Goal: Task Accomplishment & Management: Complete application form

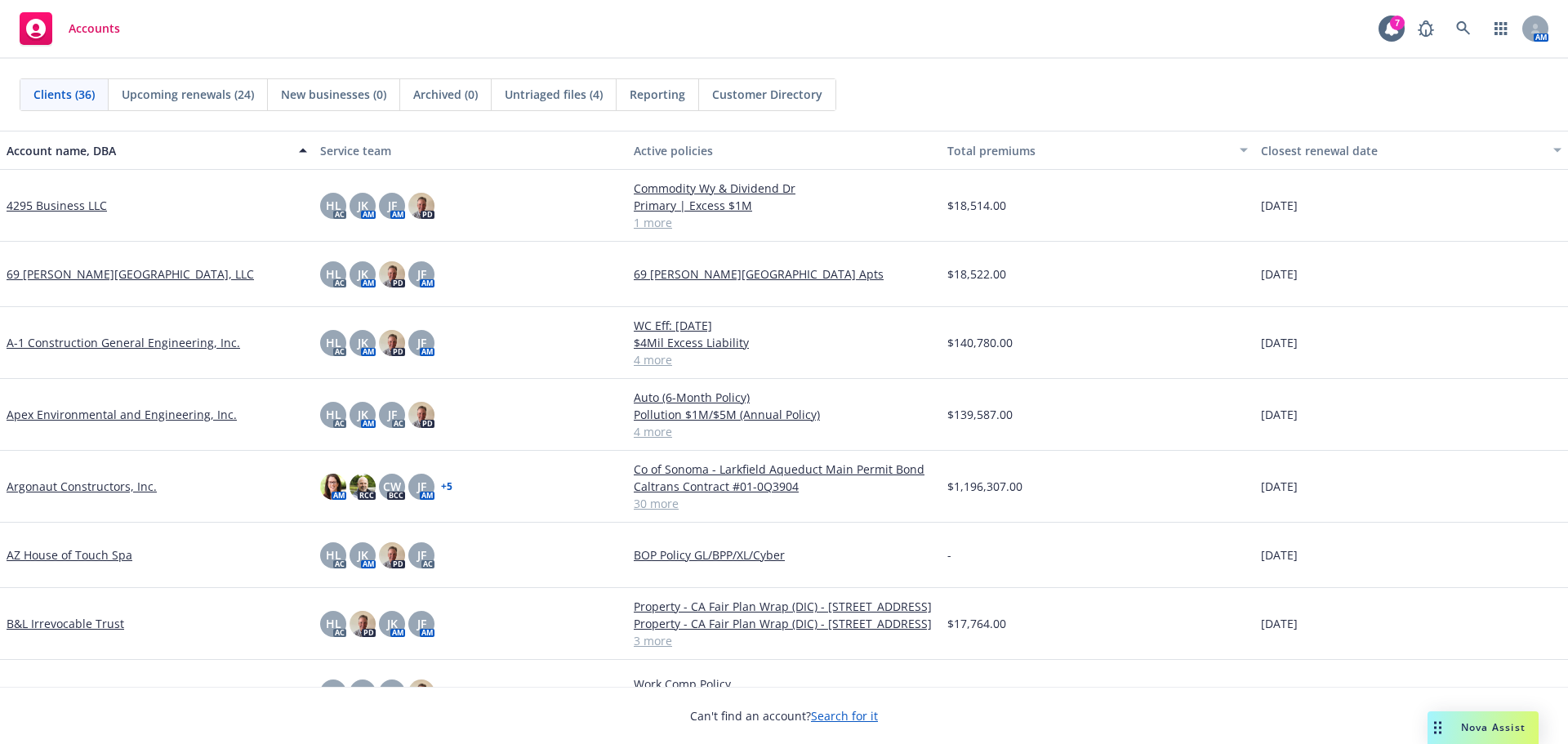
click at [146, 487] on link "Argonaut Constructors, Inc." at bounding box center [82, 486] width 150 height 17
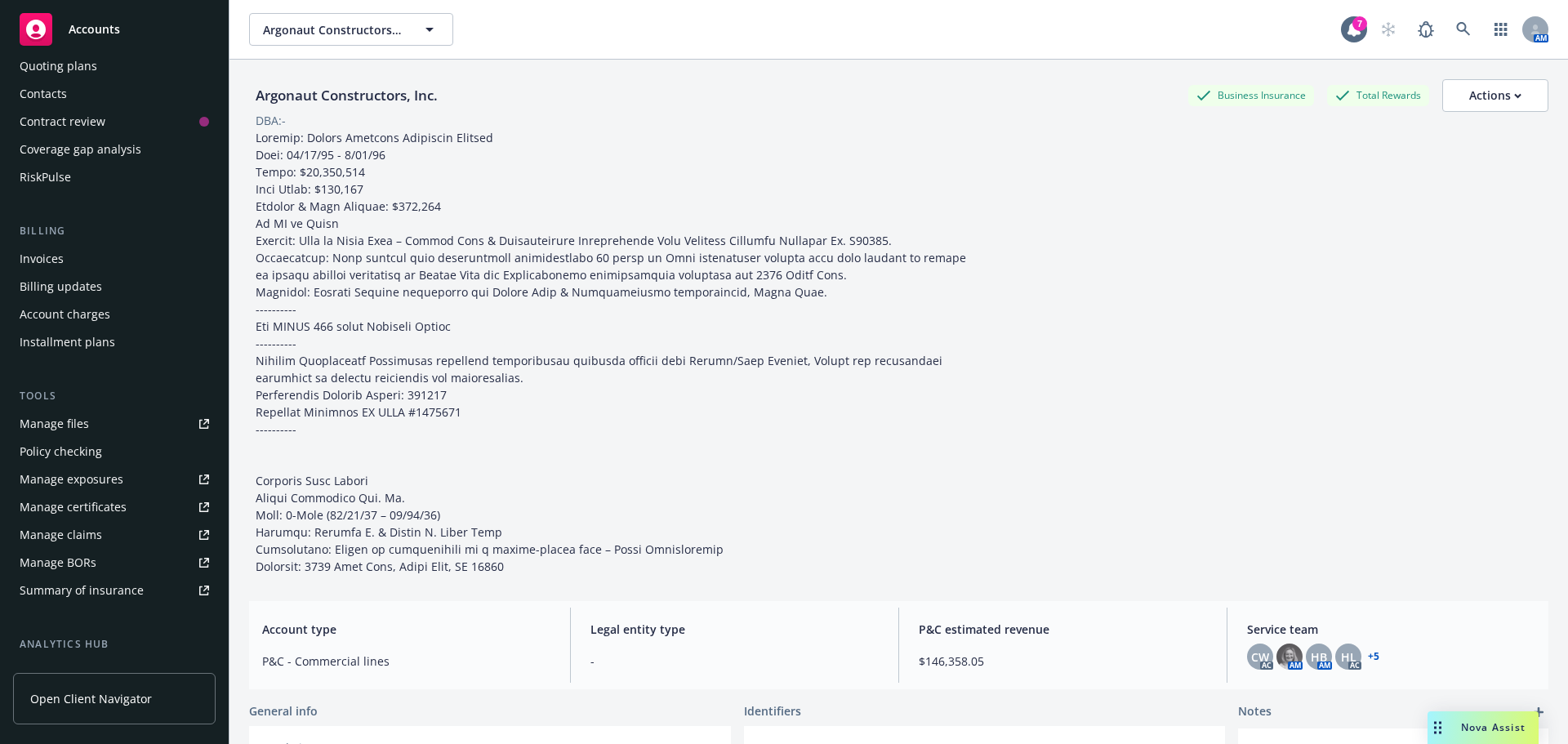
scroll to position [163, 0]
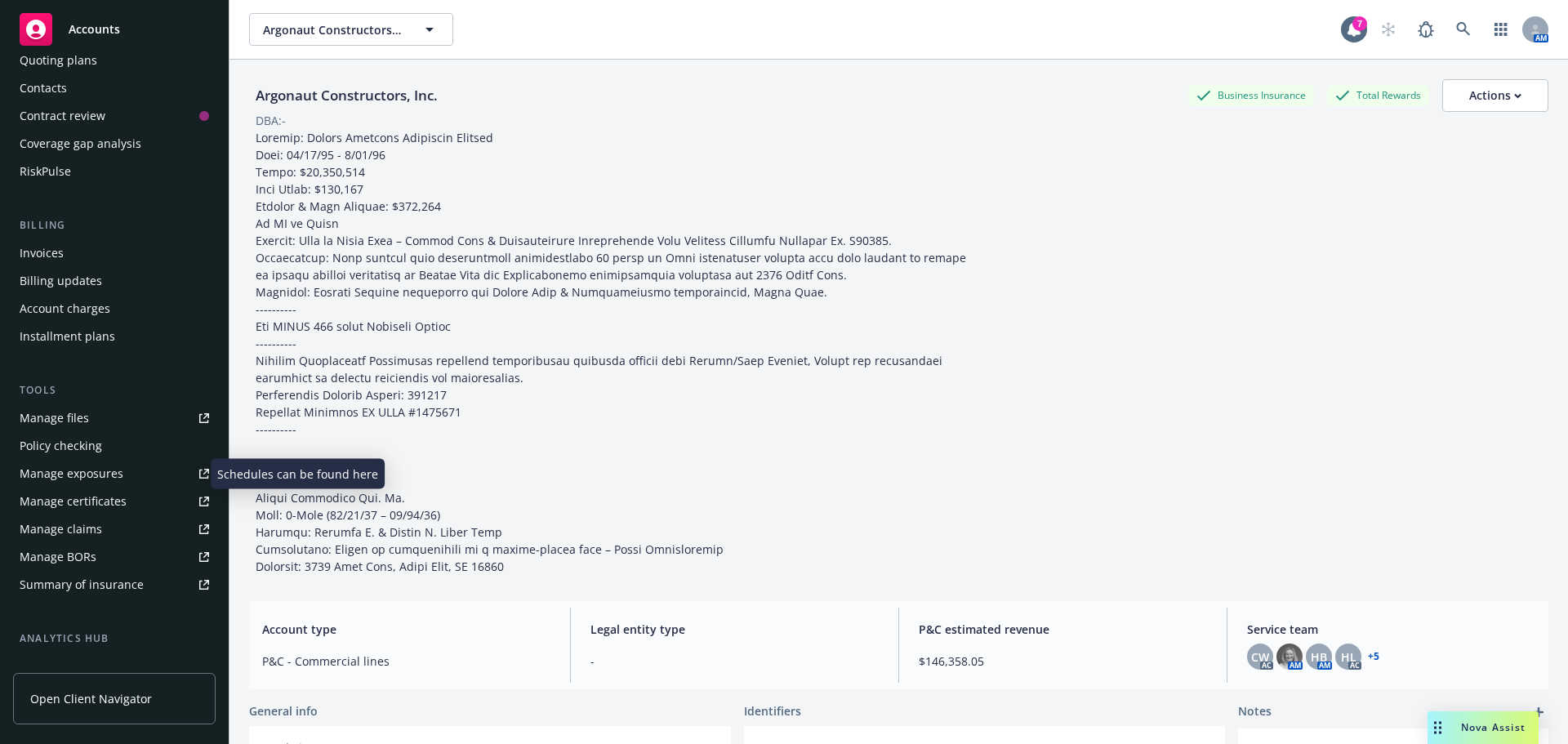
click at [102, 480] on div "Manage exposures" at bounding box center [72, 473] width 103 height 26
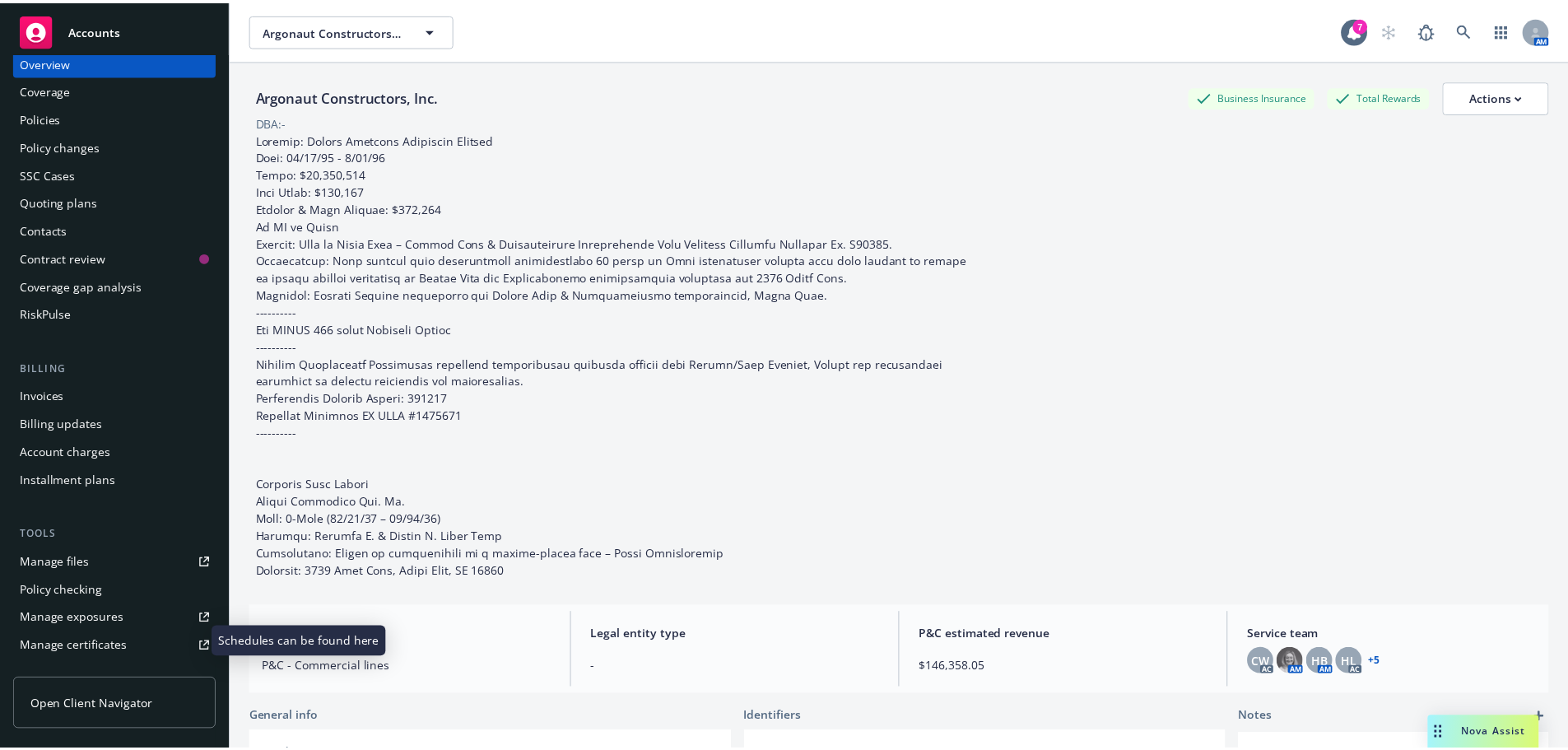
scroll to position [0, 0]
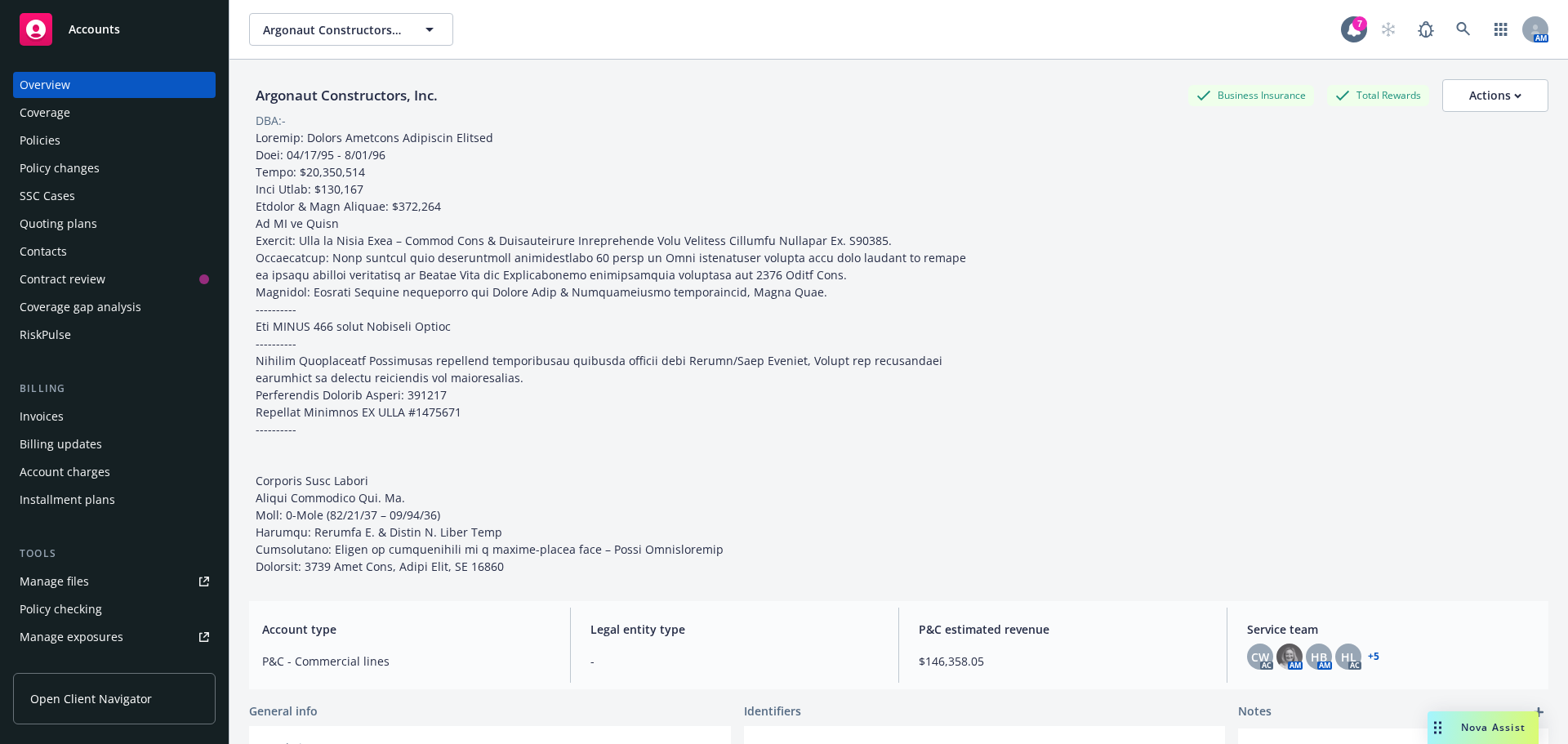
click at [100, 167] on div "Policy changes" at bounding box center [114, 167] width 189 height 26
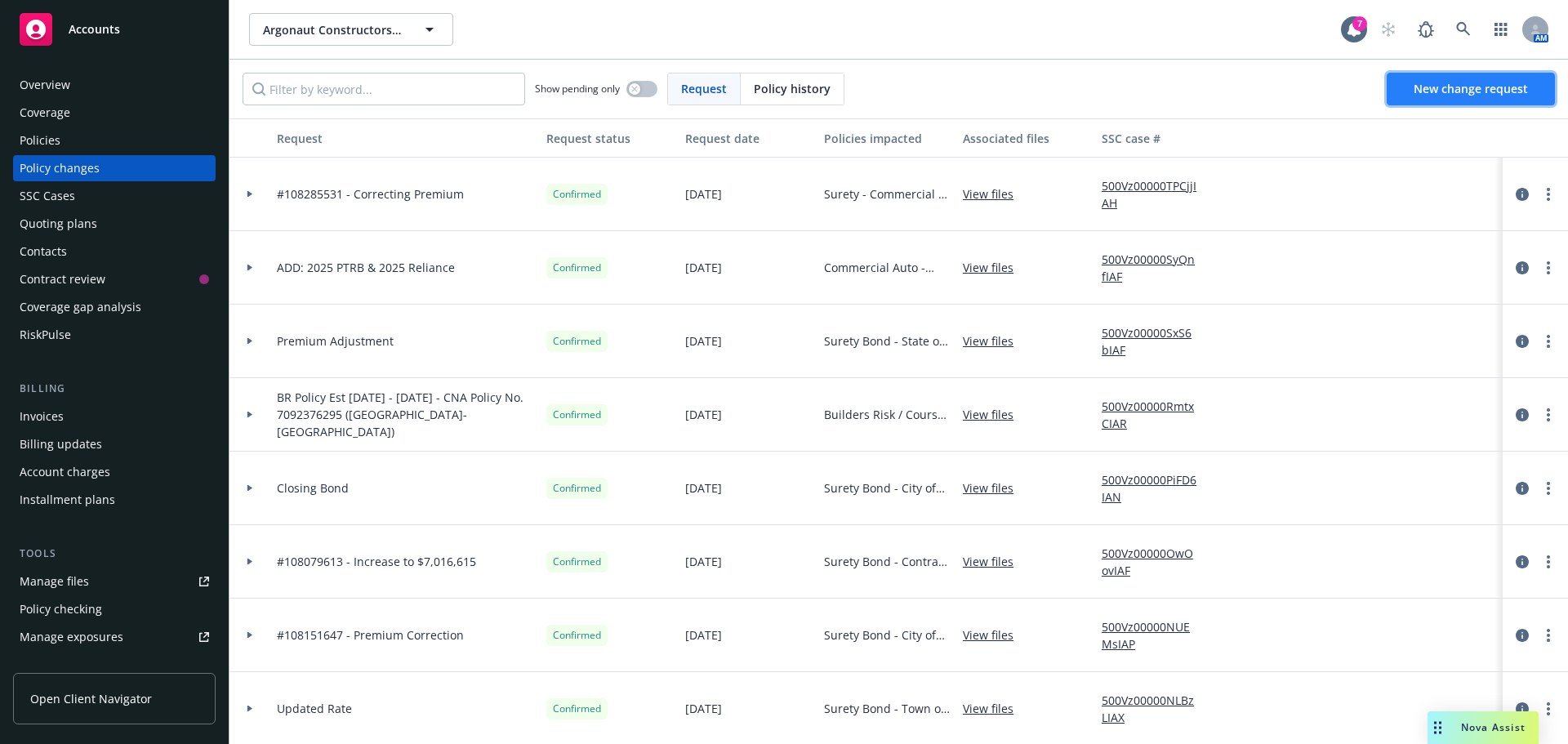
click at [1460, 90] on span "New change request" at bounding box center [1470, 88] width 114 height 16
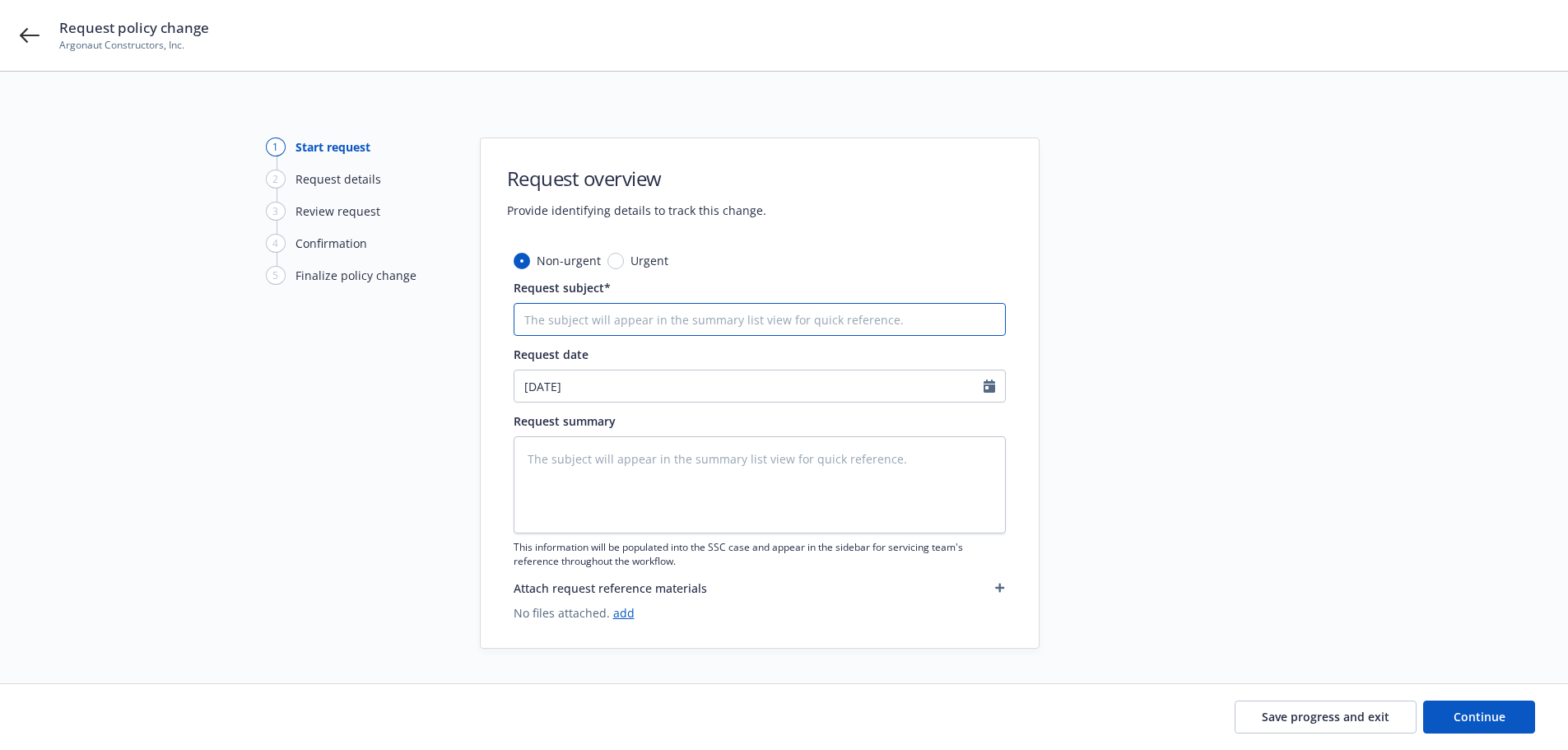
click at [574, 321] on input "Request subject*" at bounding box center [759, 319] width 492 height 33
type textarea "x"
type input "R"
type textarea "x"
type input "Re"
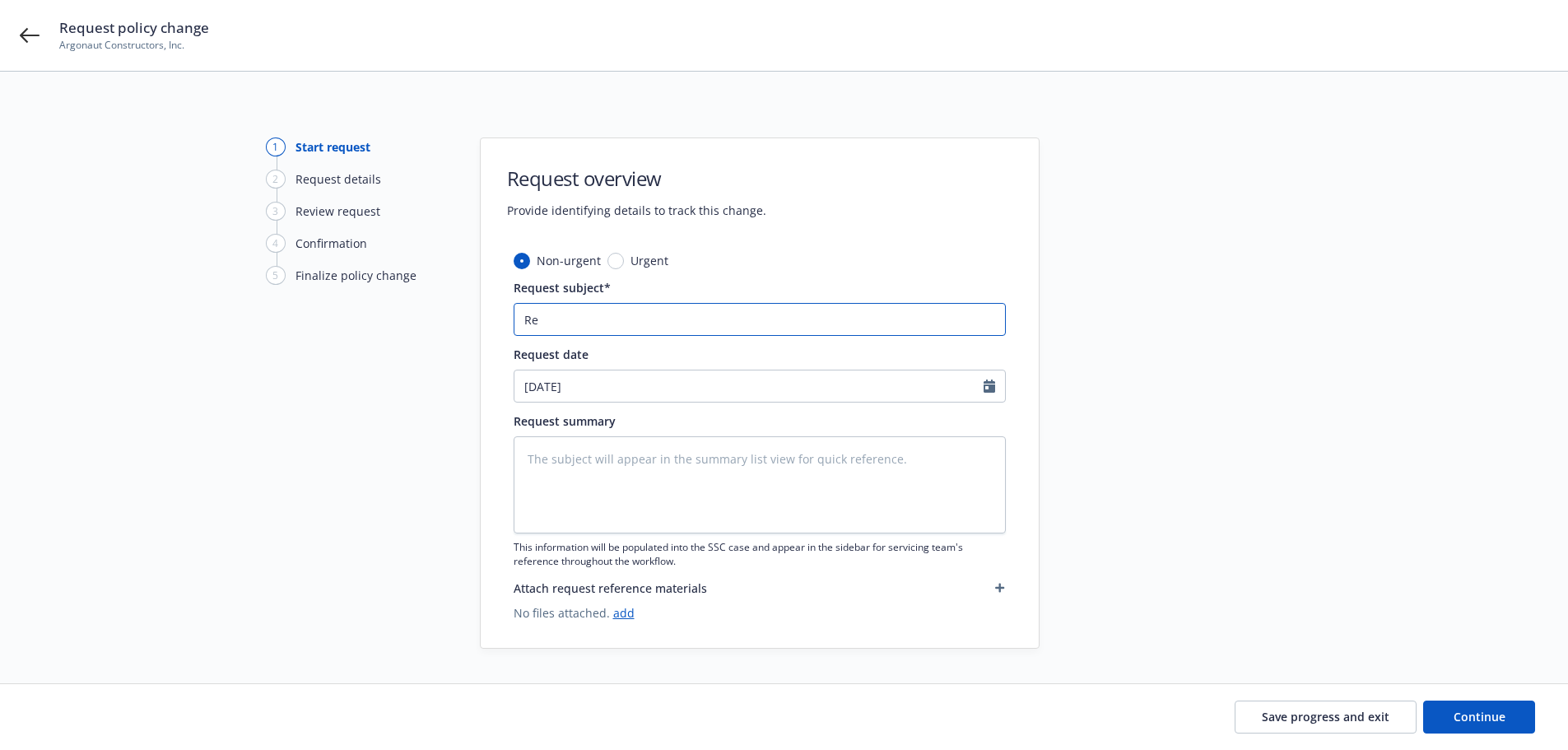
type textarea "x"
type input "Rem"
type textarea "x"
type input "Remo"
type textarea "x"
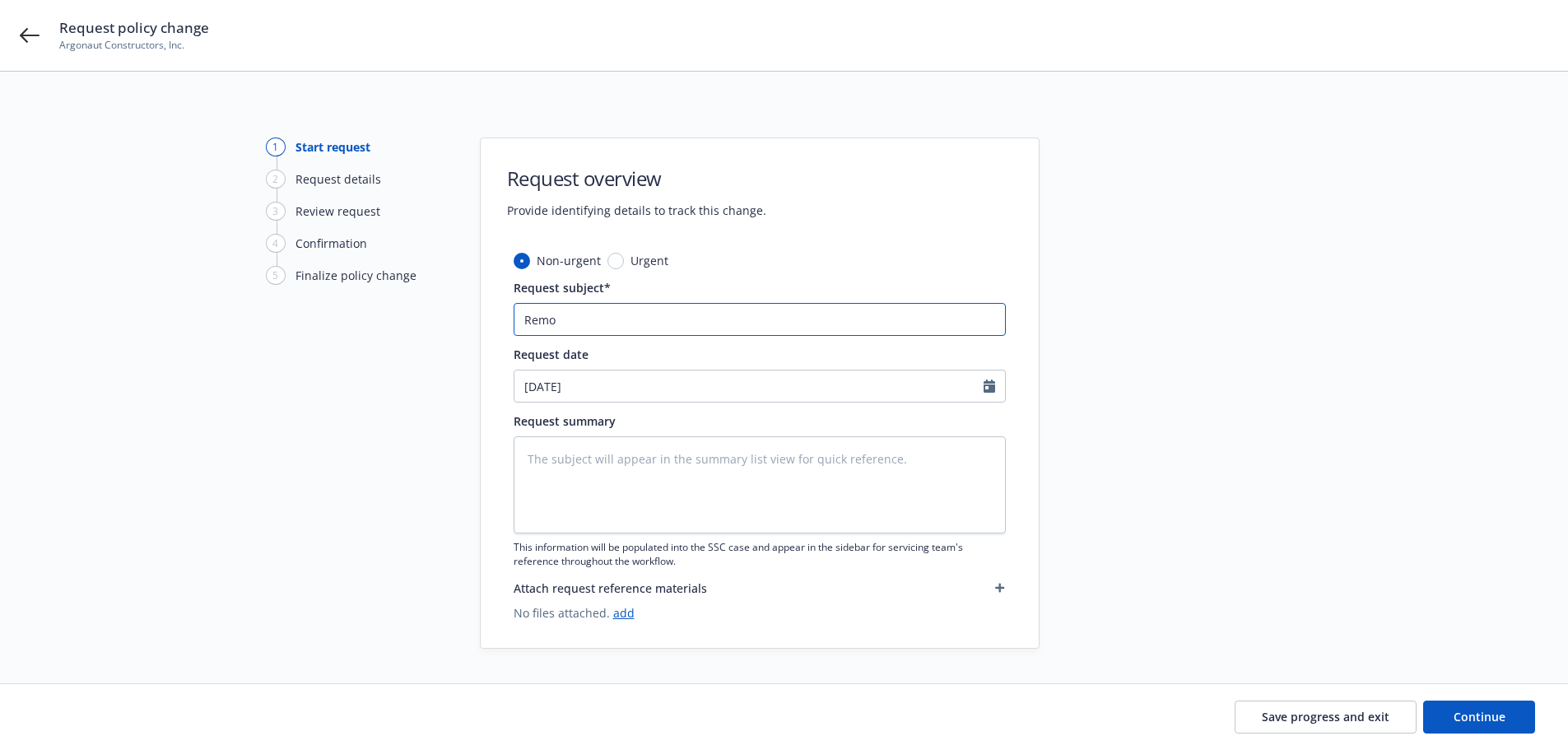
type input "Remov"
type textarea "x"
type input "Remove"
type textarea "x"
type input "Remove"
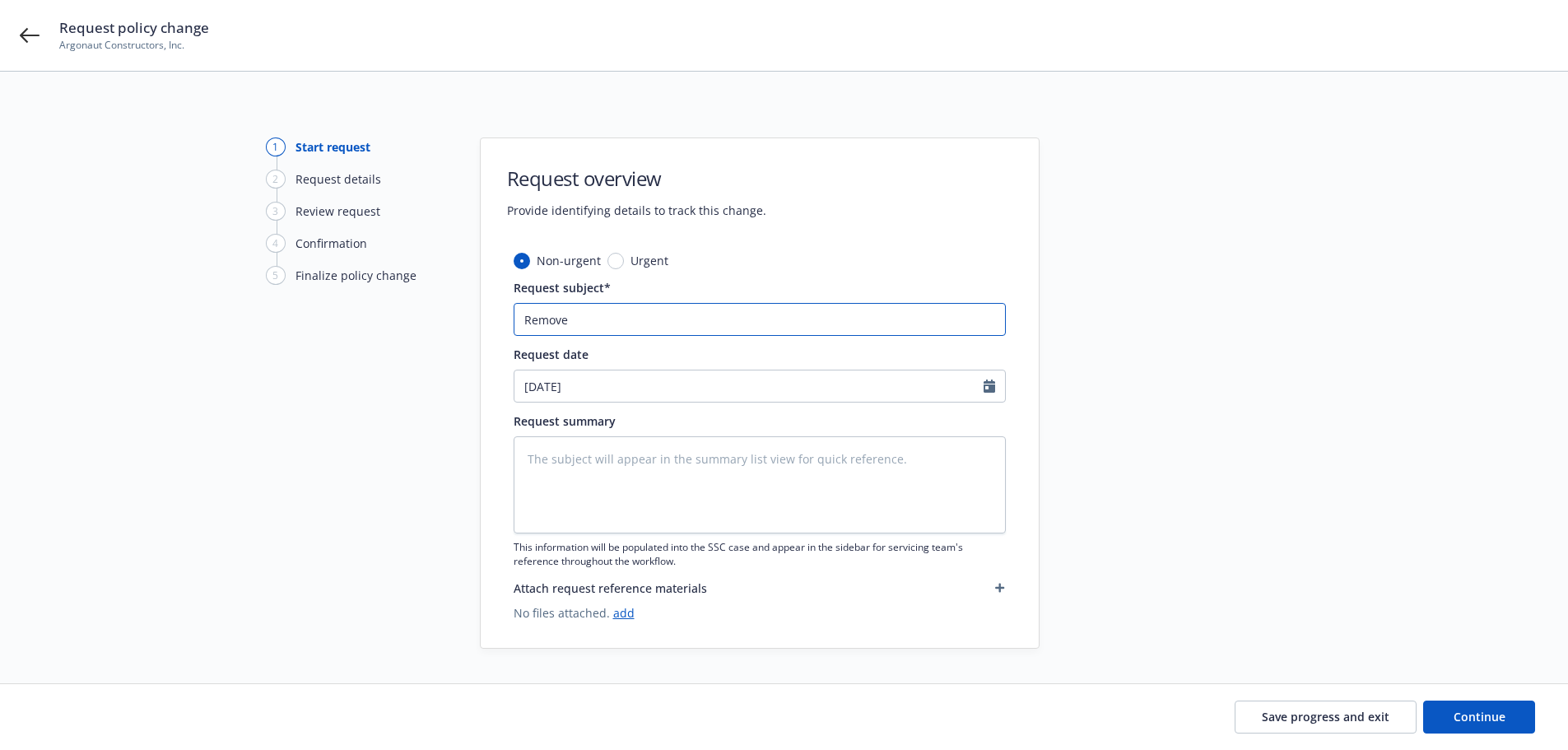
click at [634, 319] on input "Remove" at bounding box center [759, 319] width 492 height 33
paste input "PT194 (VIN# 3HAWNTAR9HL518693)"
type textarea "x"
drag, startPoint x: 767, startPoint y: 324, endPoint x: 505, endPoint y: 340, distance: 262.5
click at [505, 340] on div "Non-urgent Urgent Request subject* Remove PT194 (VIN# 3HAWNTAR9HL518693) Reques…" at bounding box center [759, 449] width 558 height 396
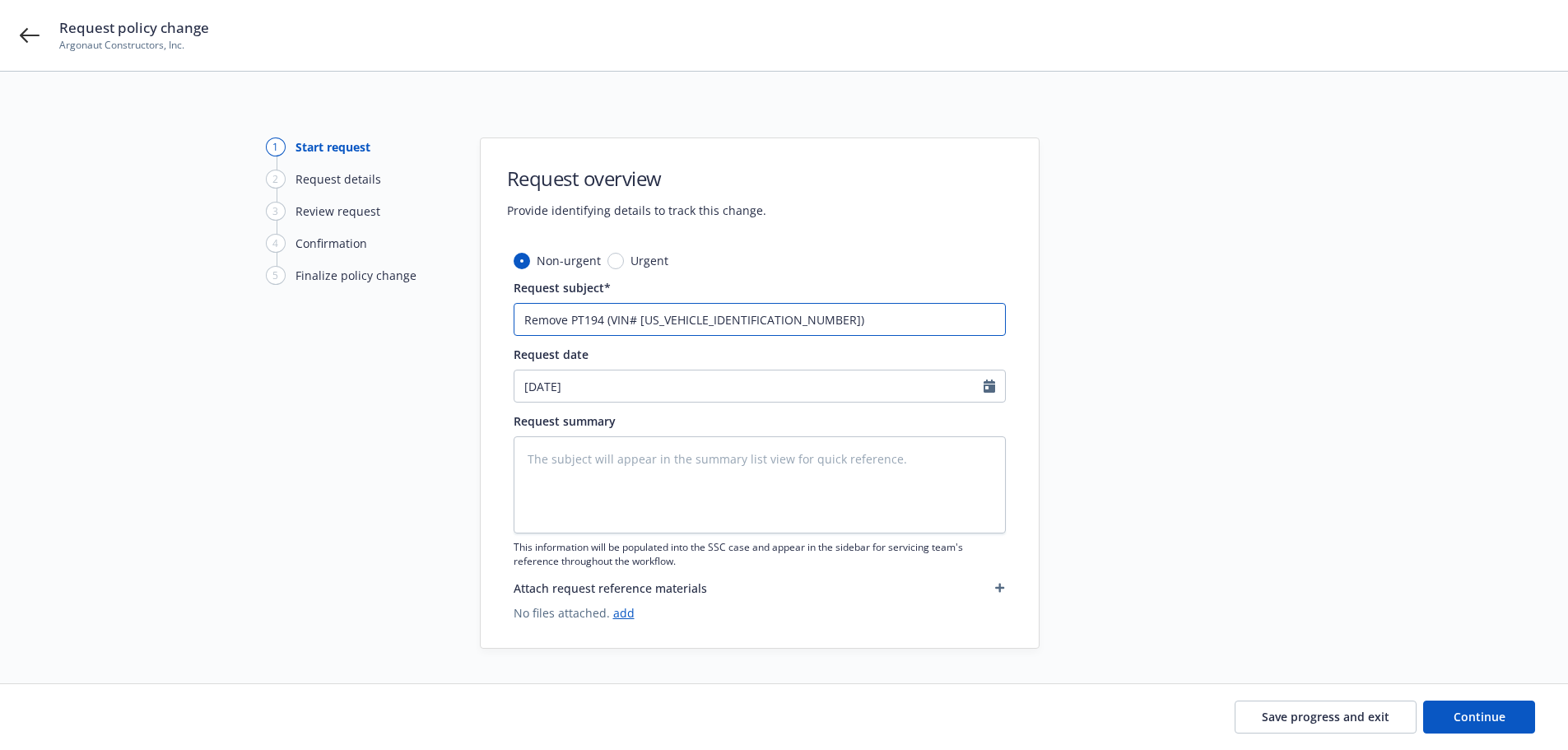
type input "Remove PT194 (VIN# 3HAWNTAR9HL518693)"
click at [1208, 444] on div at bounding box center [1188, 393] width 230 height 511
click at [1467, 711] on span "Continue" at bounding box center [1479, 716] width 52 height 16
type textarea "x"
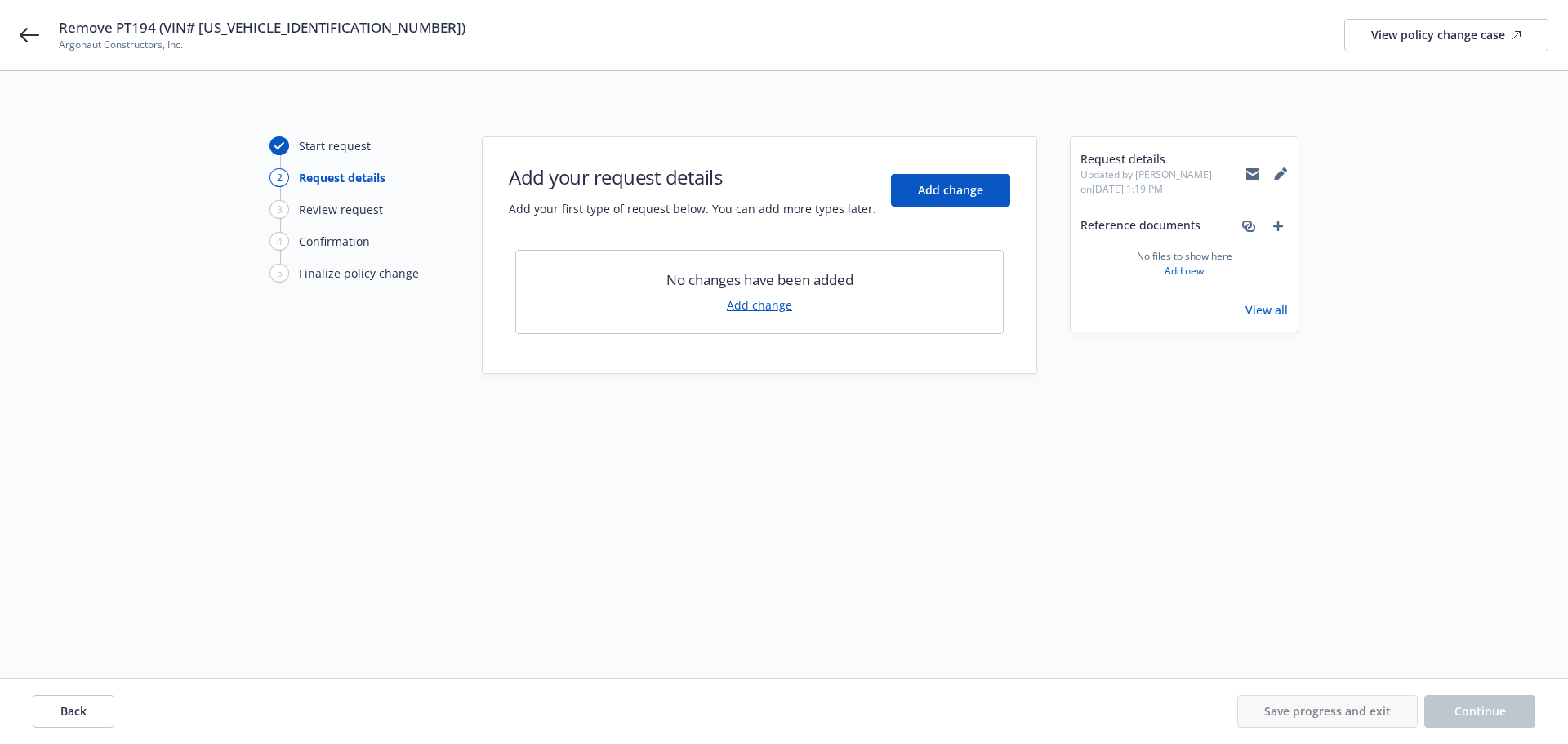
click at [769, 307] on link "Add change" at bounding box center [759, 305] width 65 height 17
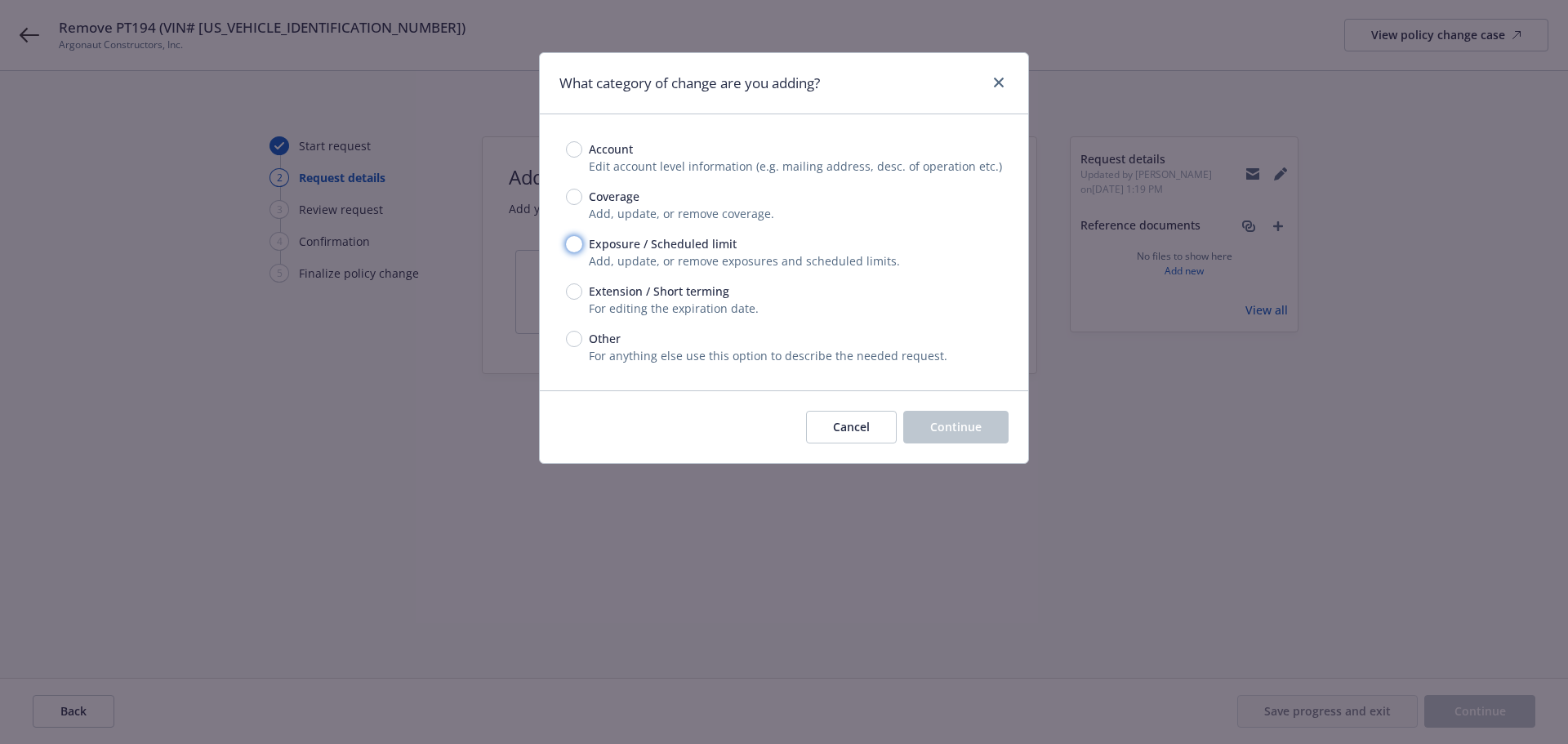
click at [576, 246] on input "Exposure / Scheduled limit" at bounding box center [574, 244] width 17 height 17
radio input "true"
click at [959, 427] on span "Continue" at bounding box center [956, 427] width 52 height 16
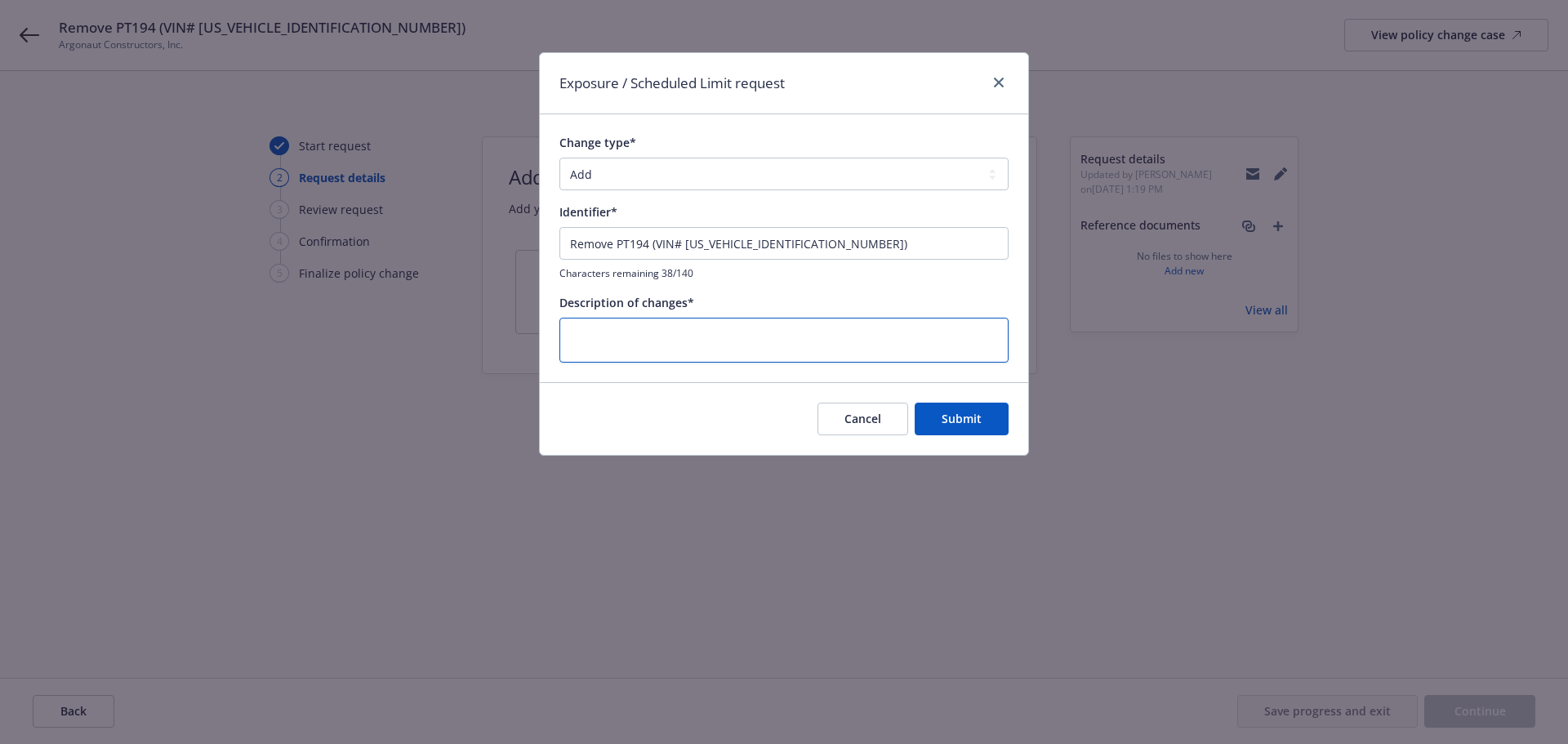
click at [676, 339] on textarea at bounding box center [784, 340] width 449 height 45
paste textarea "Remove PT194 (VIN# 3HAWNTAR9HL518693)"
type textarea "x"
type textarea "Remove PT194 (VIN# 3HAWNTAR9HL518693)"
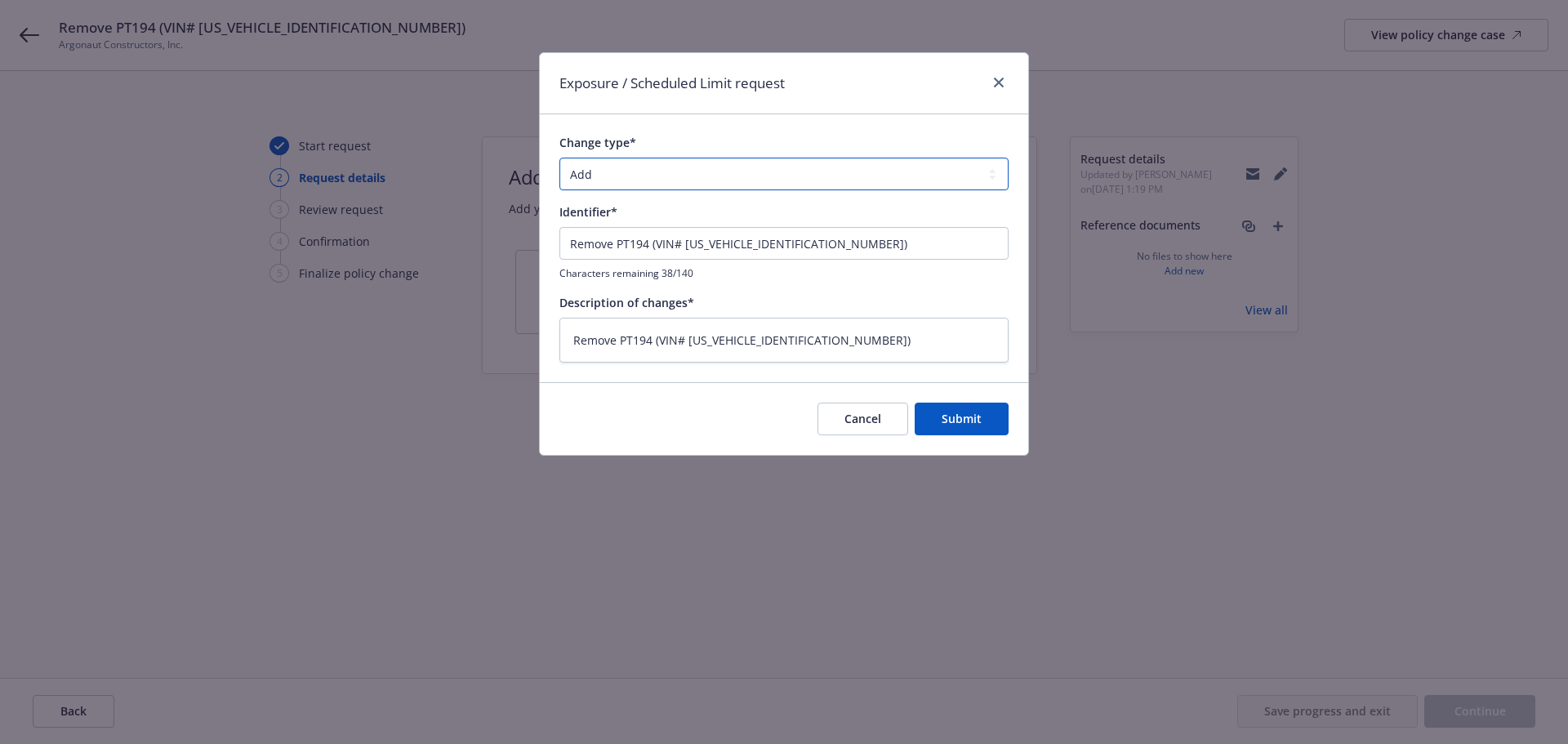
click at [634, 179] on select "Add Audit Change Remove" at bounding box center [784, 173] width 449 height 32
select select "REMOVE"
click at [559, 157] on select "Add Audit Change Remove" at bounding box center [784, 173] width 449 height 32
click at [979, 425] on span "Submit" at bounding box center [962, 418] width 40 height 16
type textarea "x"
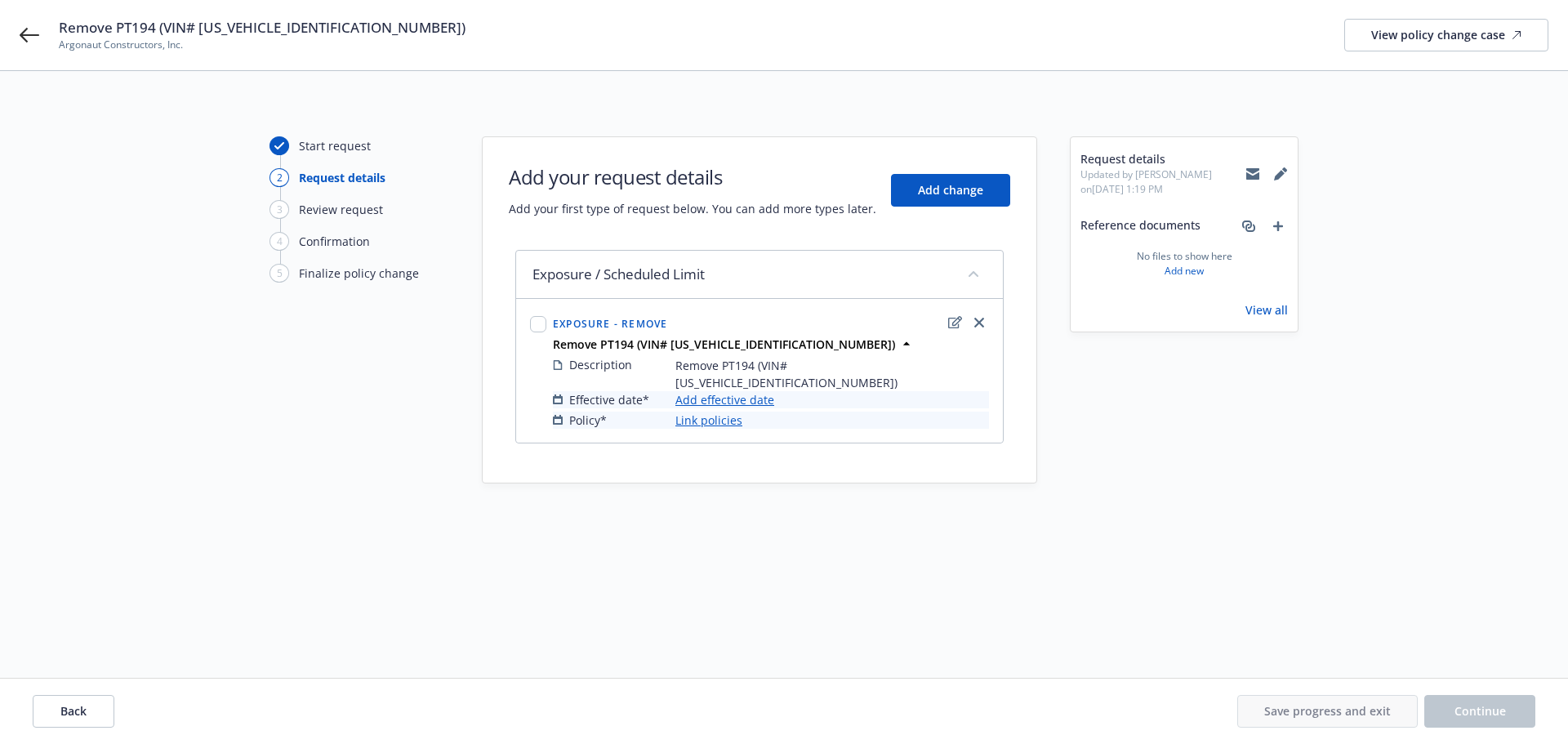
click at [690, 391] on link "Add effective date" at bounding box center [724, 399] width 99 height 17
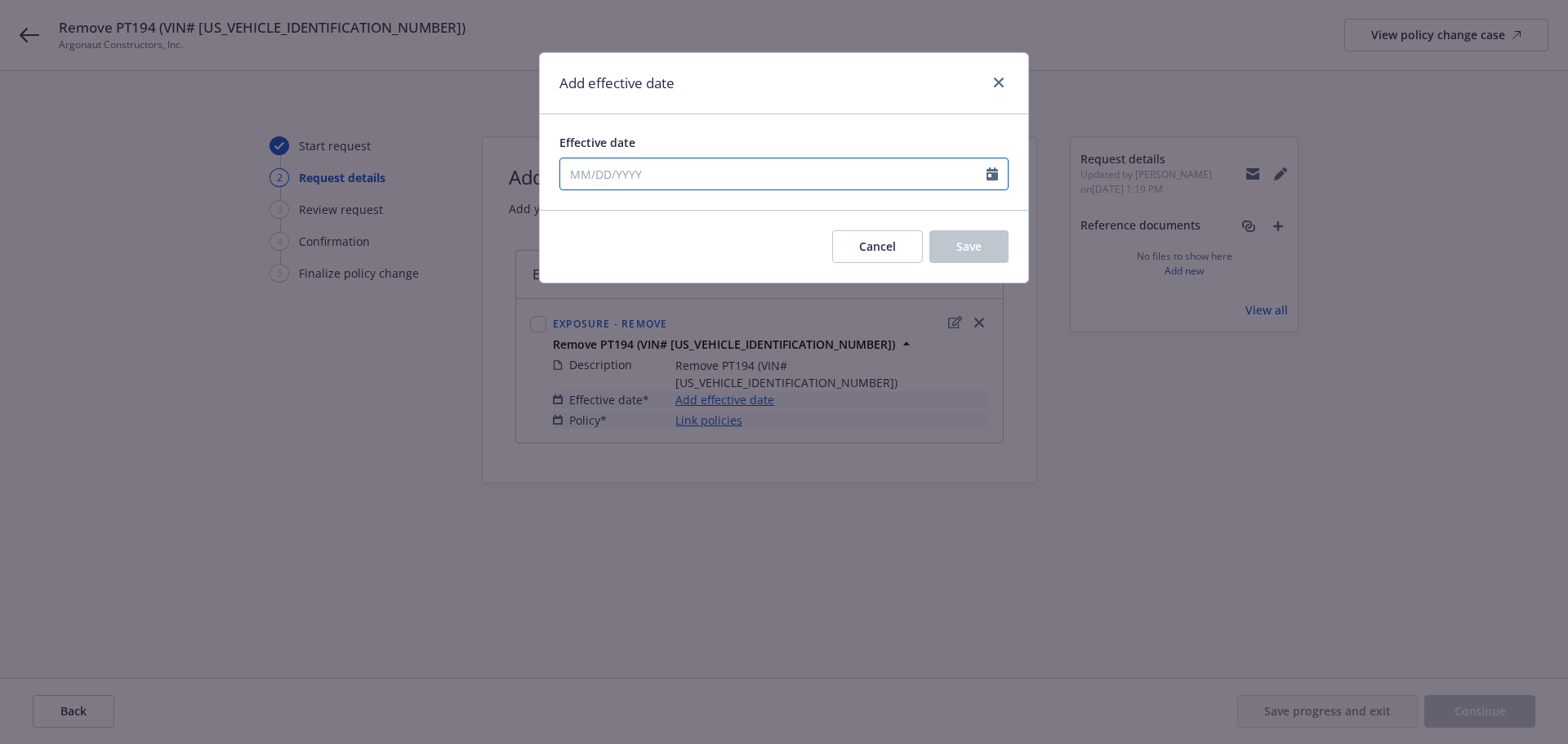
click at [993, 177] on icon "Calendar" at bounding box center [993, 174] width 12 height 13
select select "10"
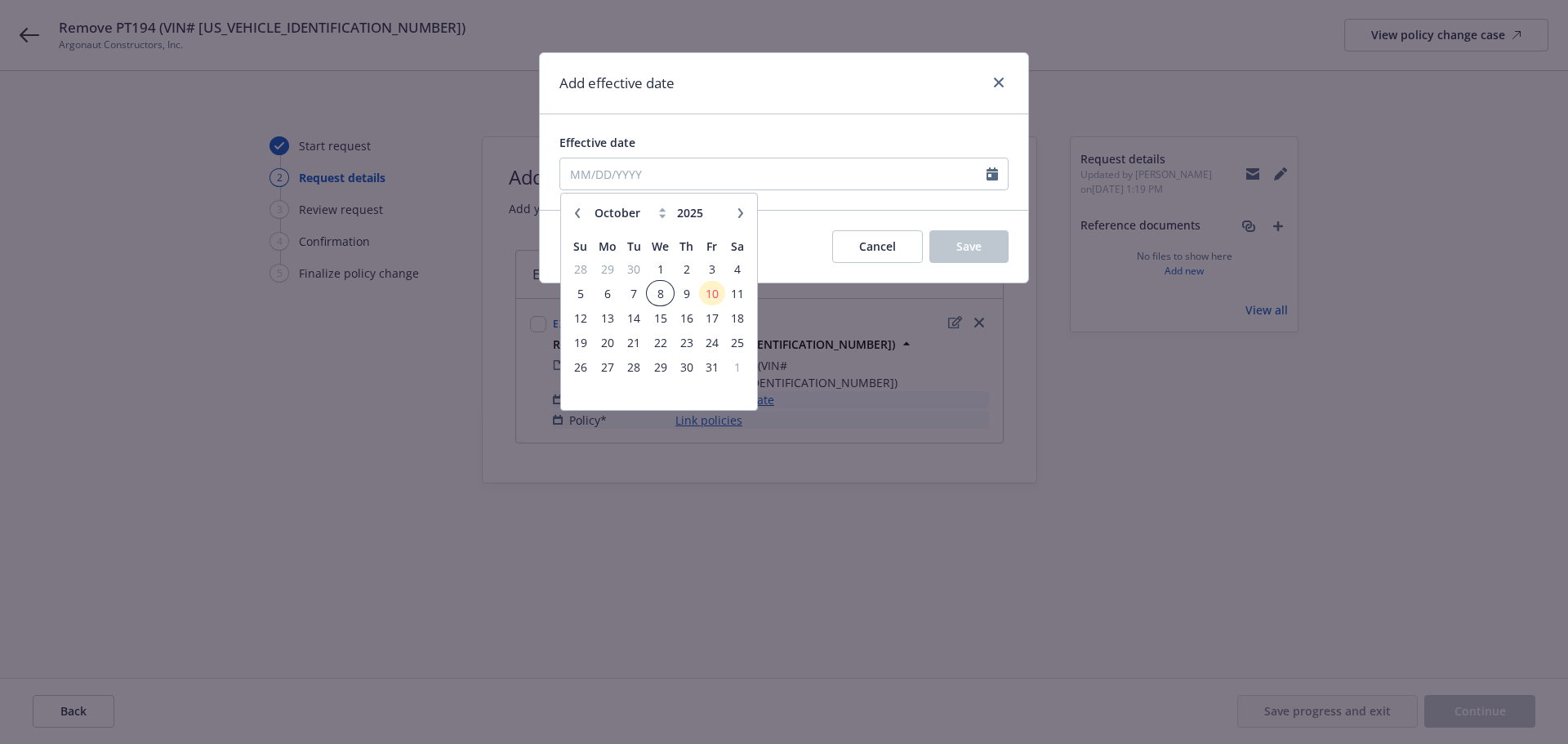
click at [665, 293] on span "8" at bounding box center [660, 293] width 23 height 20
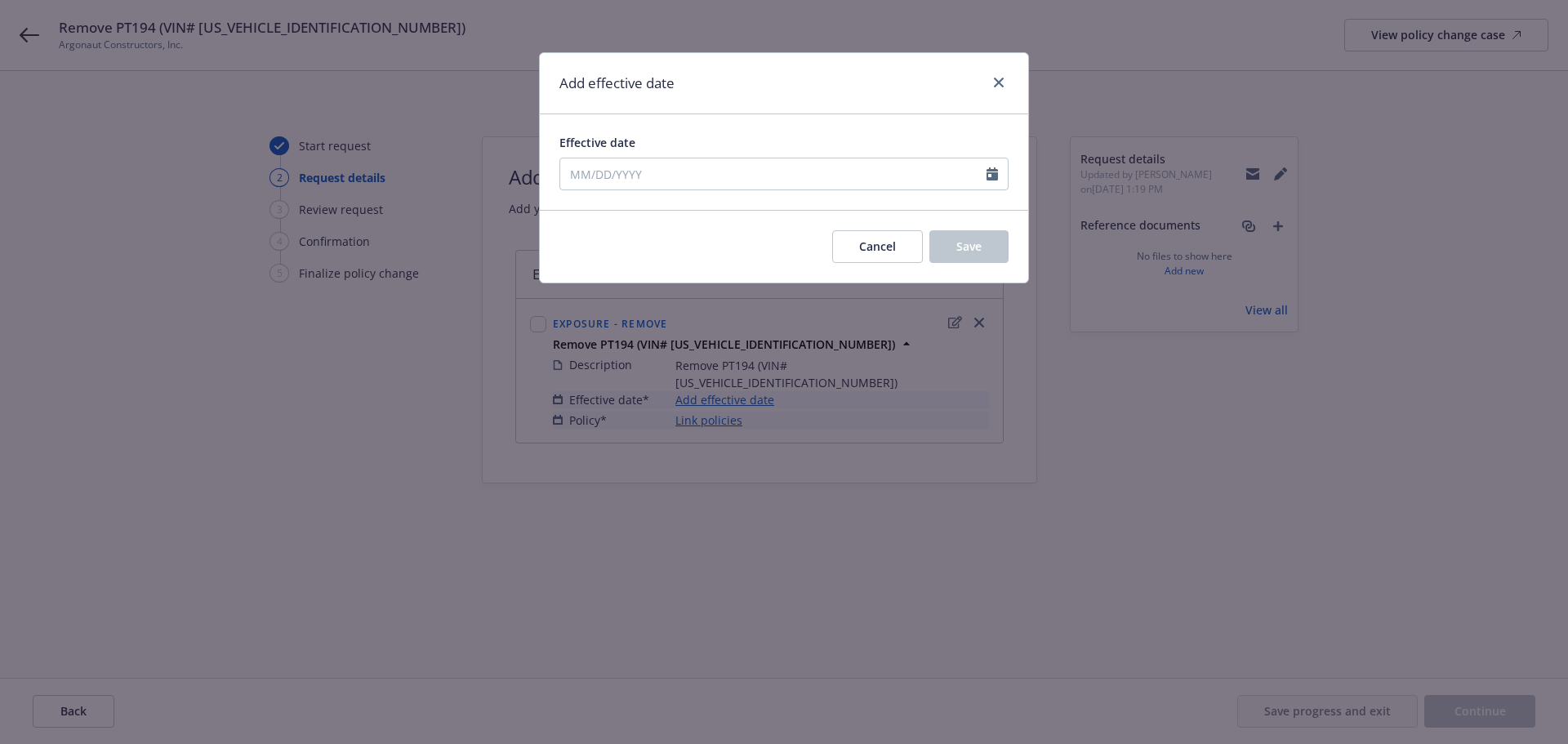
type input "10/08/2025"
click at [984, 246] on button "Save" at bounding box center [969, 246] width 79 height 32
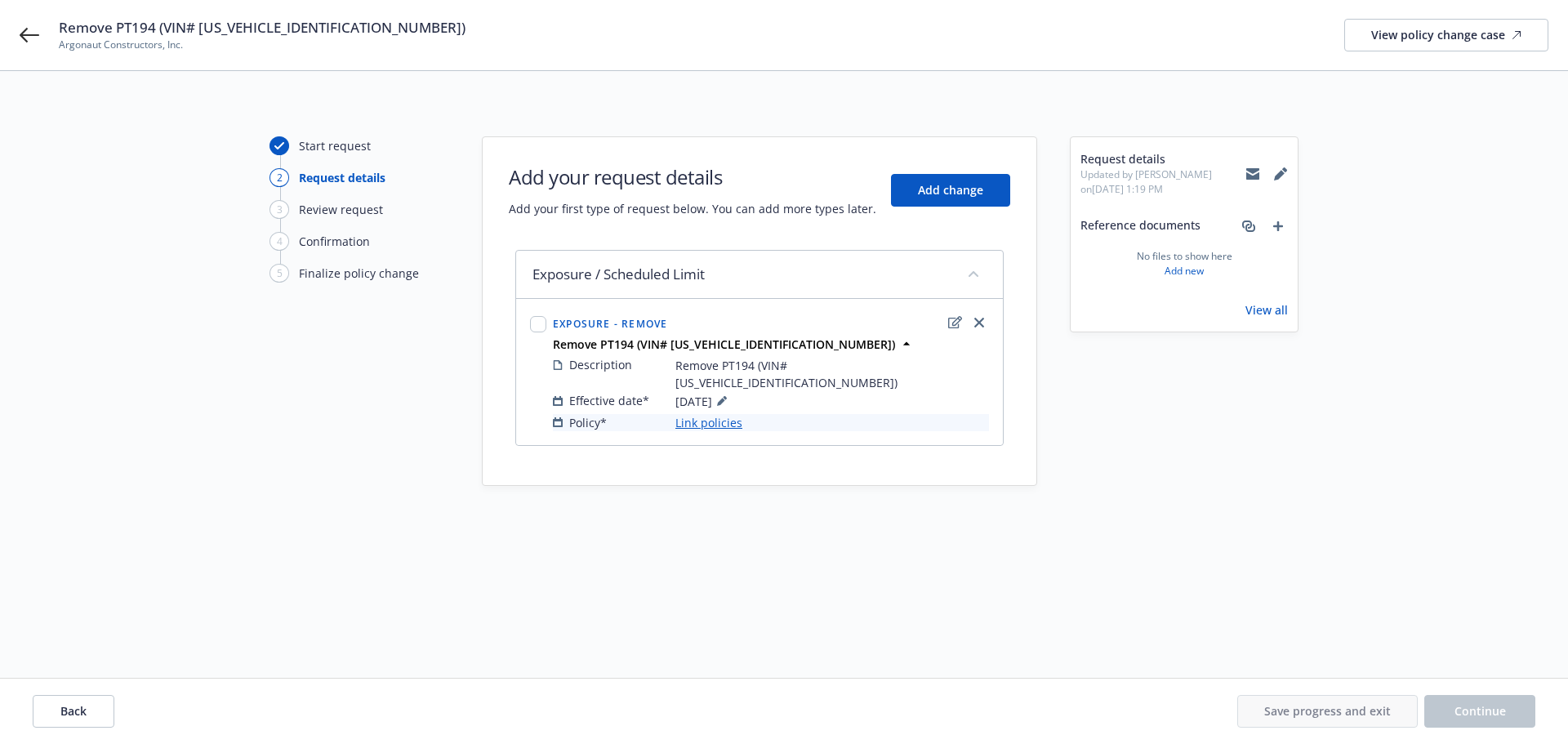
click at [724, 414] on link "Link policies" at bounding box center [709, 422] width 67 height 17
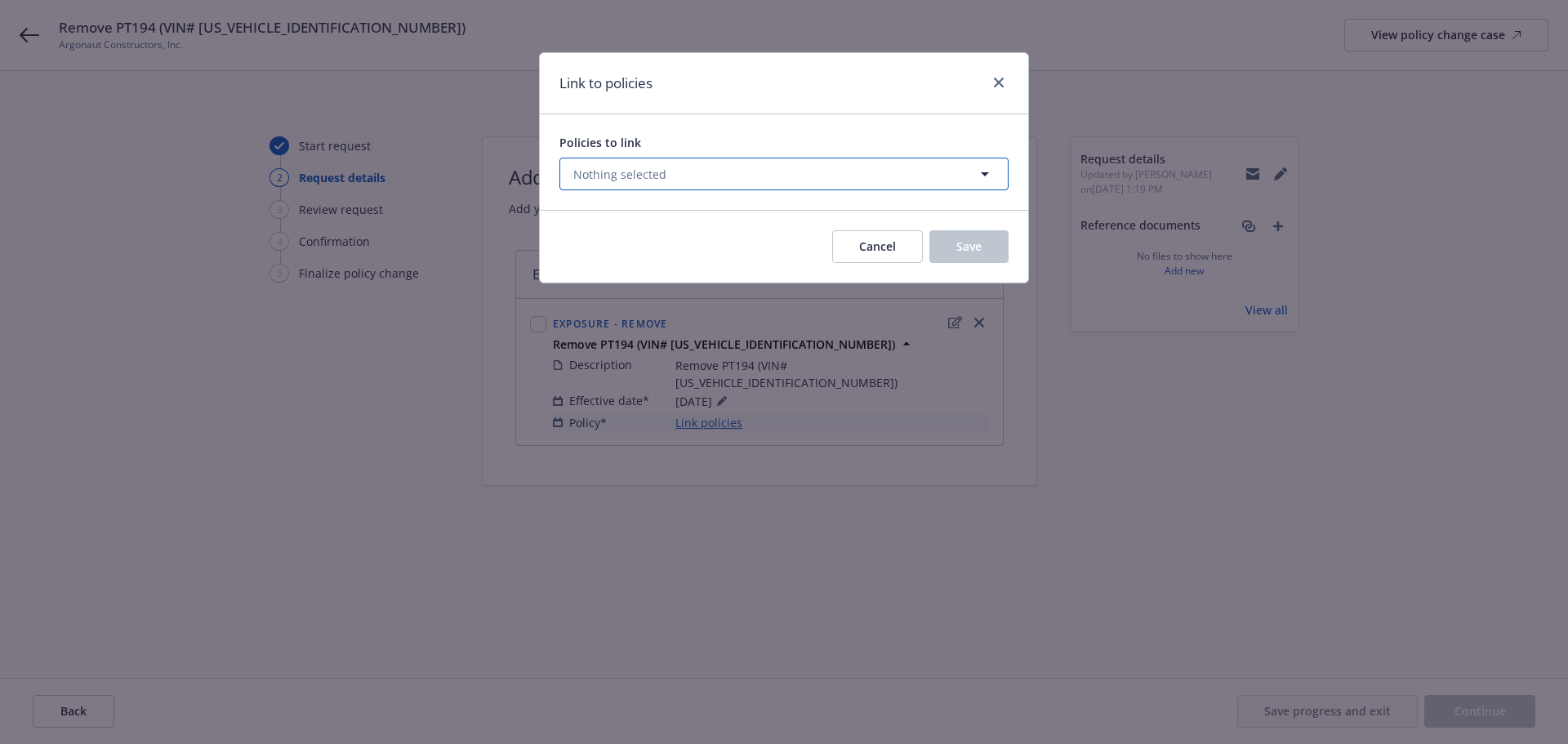
click at [639, 175] on span "Nothing selected" at bounding box center [620, 174] width 93 height 17
select select "ACTIVE"
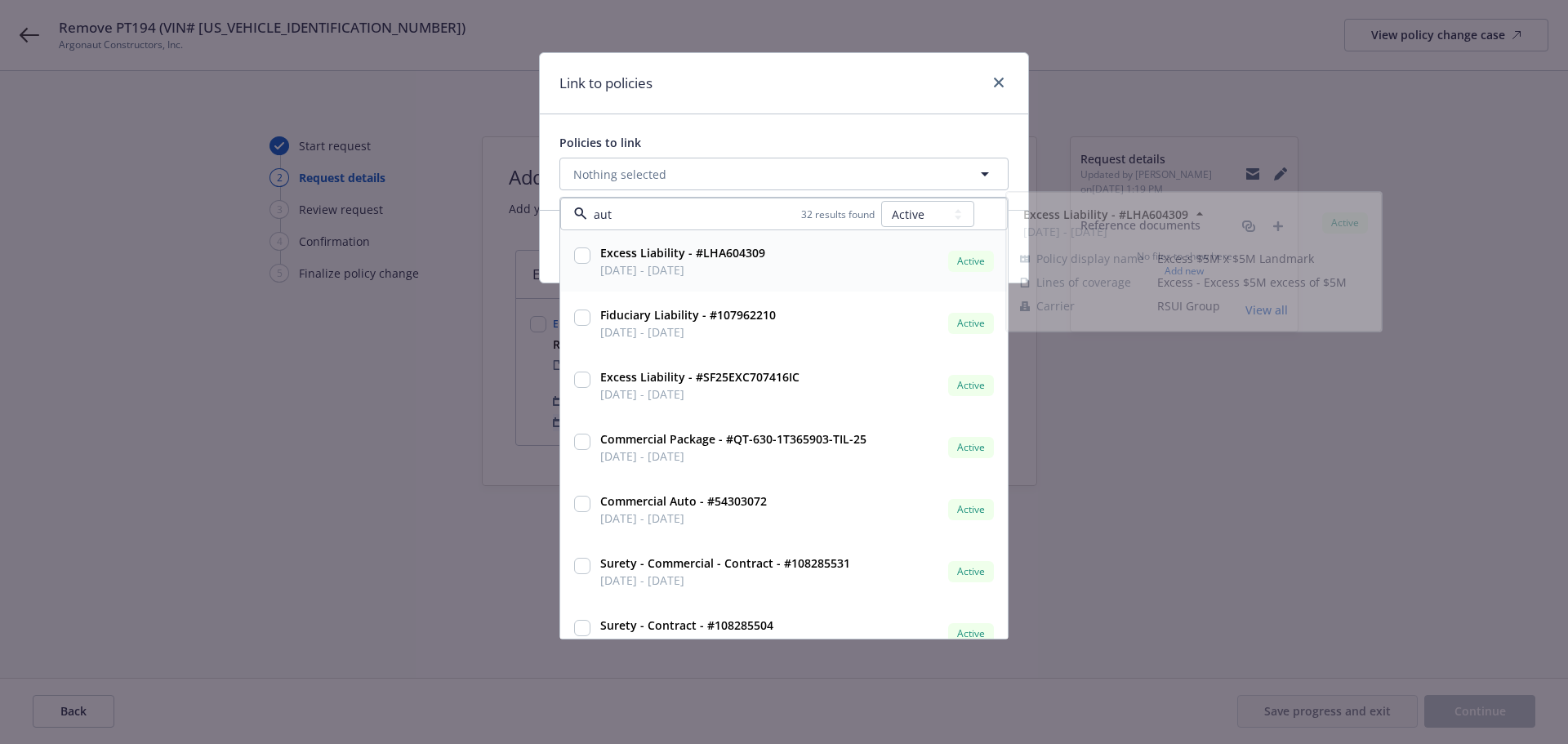
type input "auto"
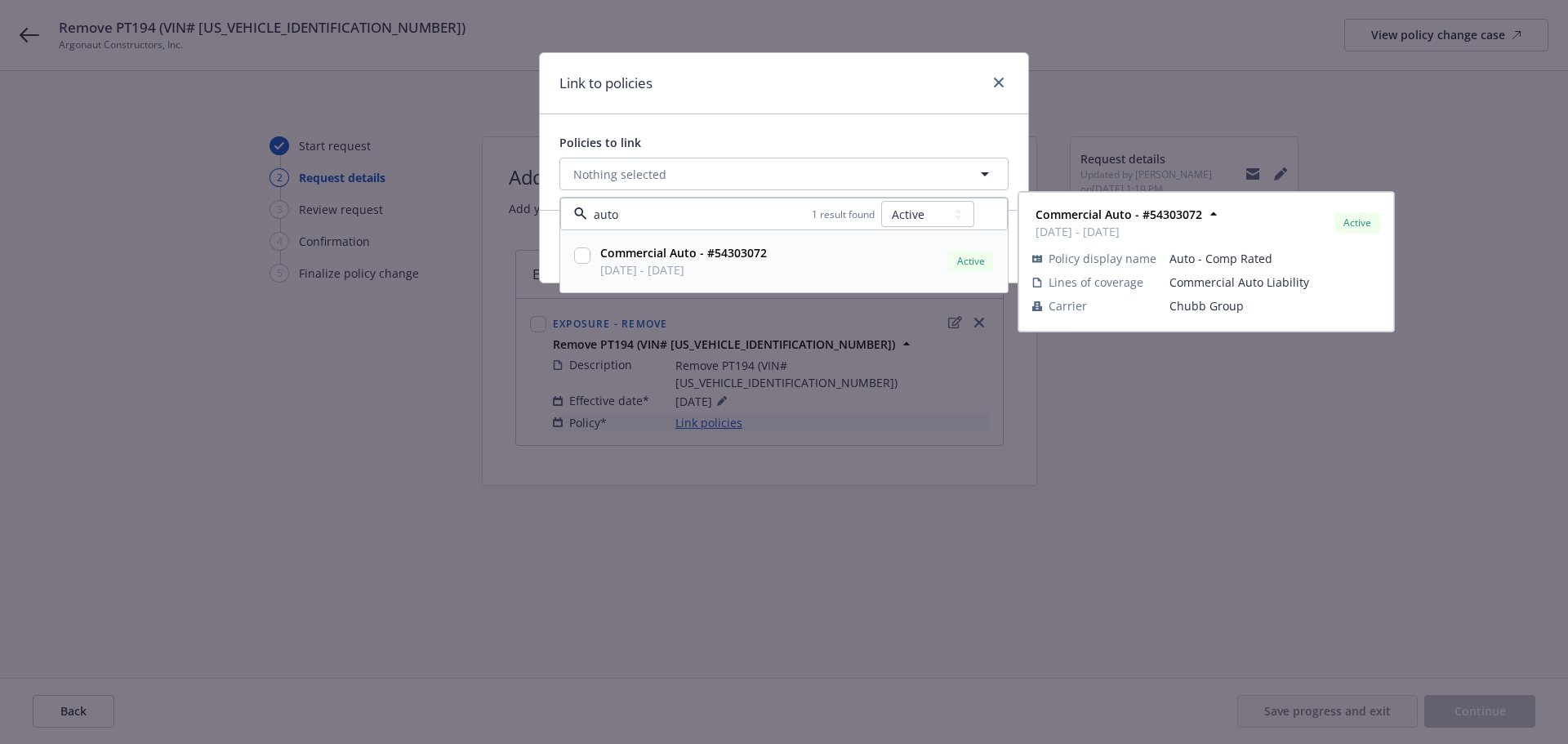
click at [579, 257] on input "checkbox" at bounding box center [583, 256] width 17 height 17
checkbox input "true"
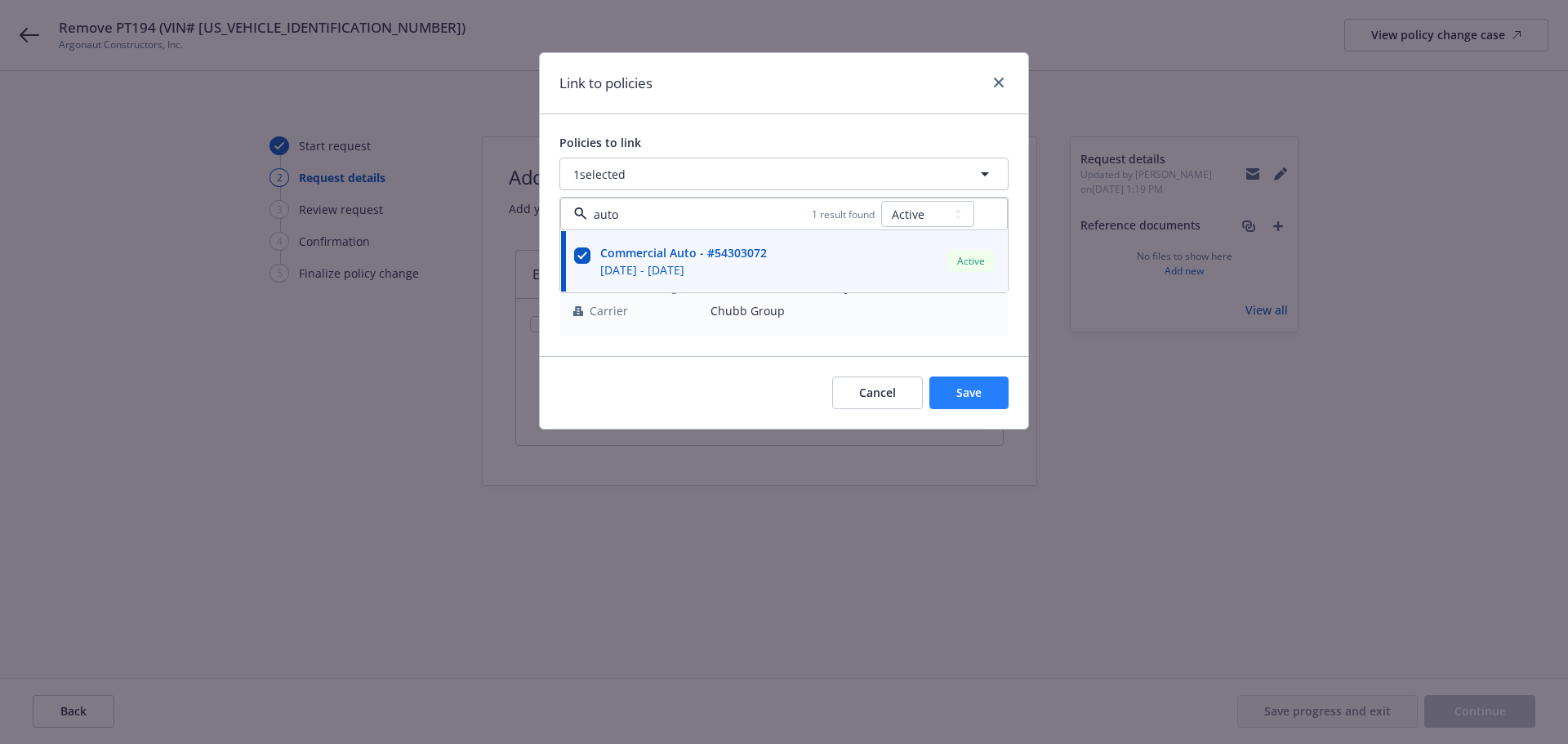
type input "auto"
click at [966, 387] on span "Save" at bounding box center [969, 392] width 25 height 16
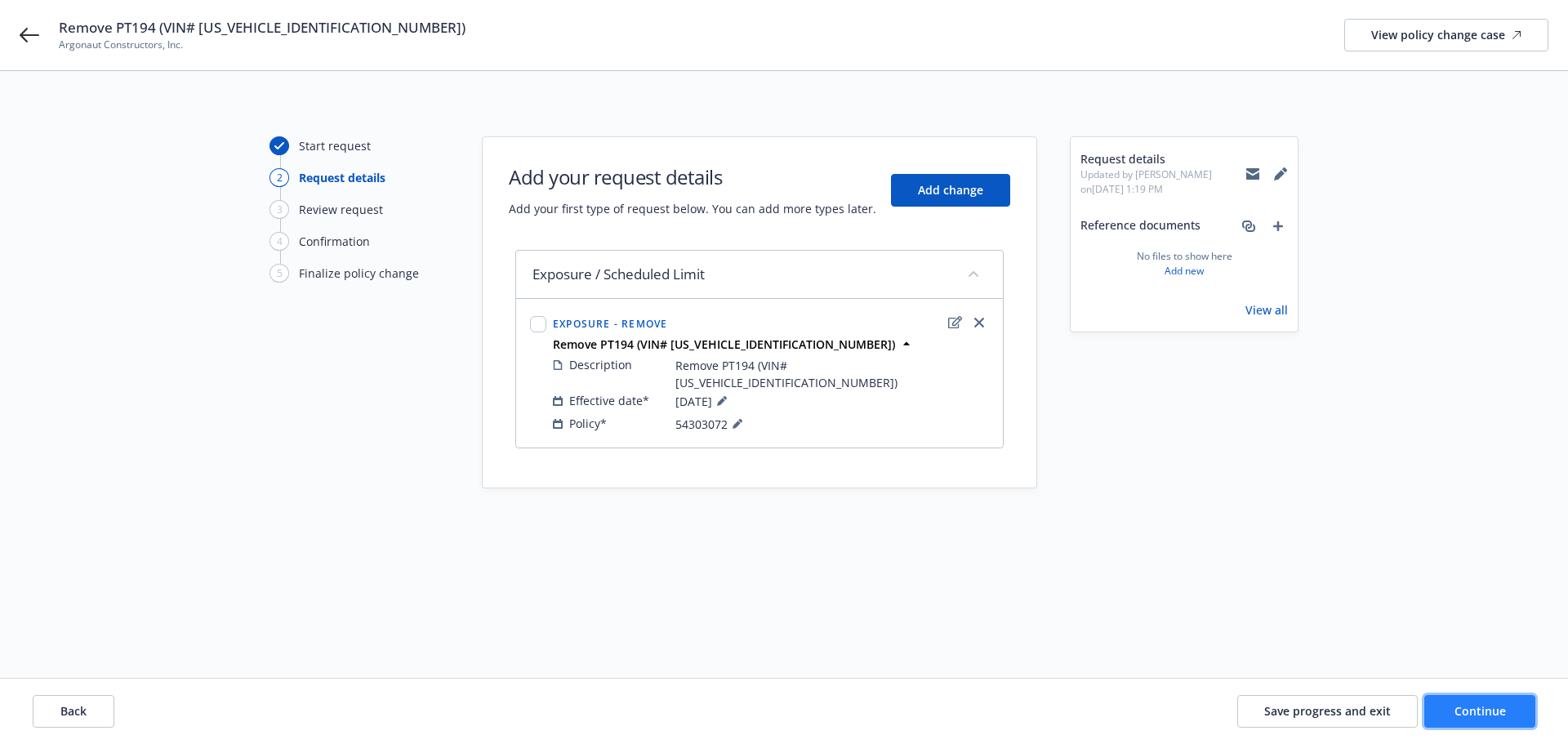
click at [1447, 703] on button "Continue" at bounding box center [1480, 711] width 111 height 32
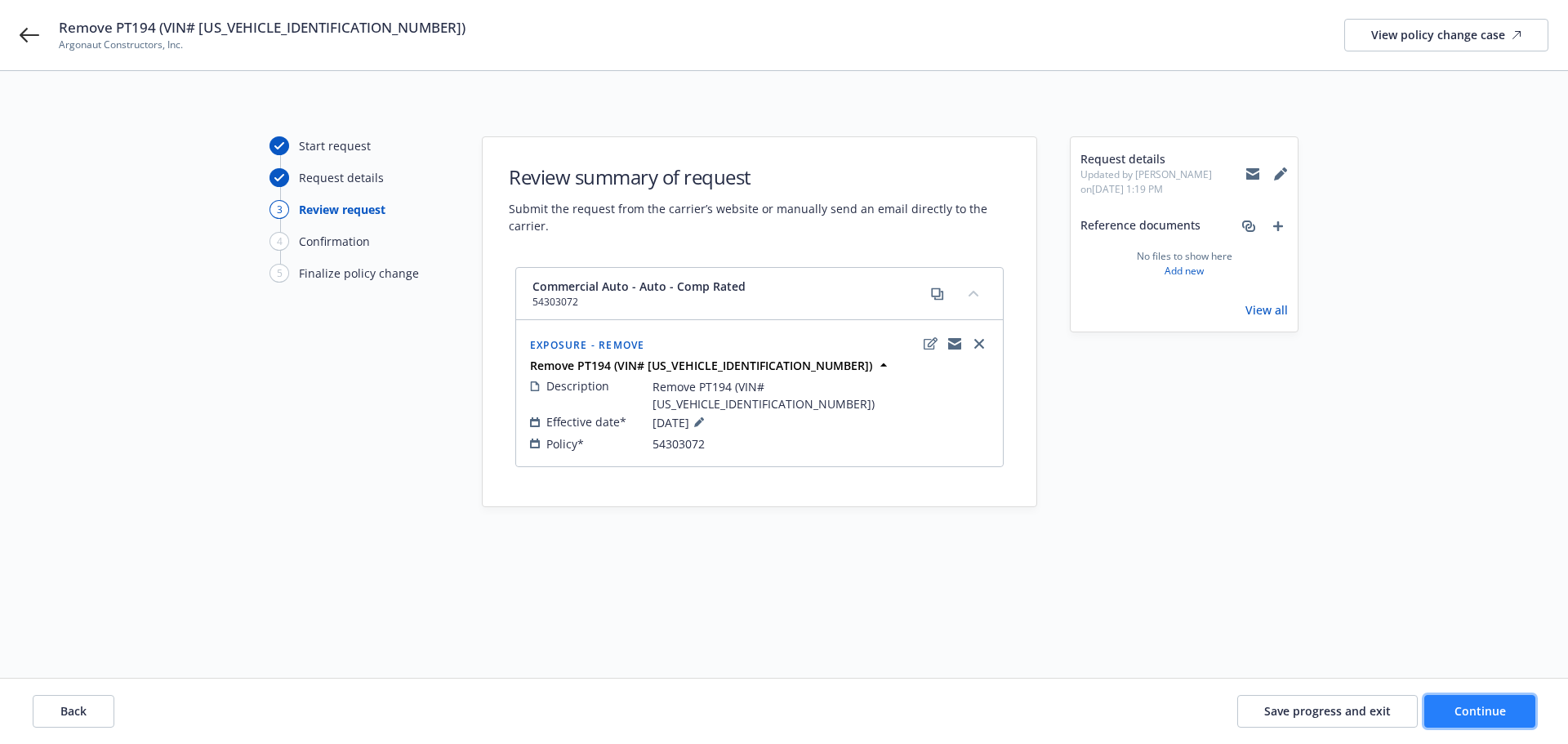
click at [1471, 708] on span "Continue" at bounding box center [1480, 711] width 52 height 16
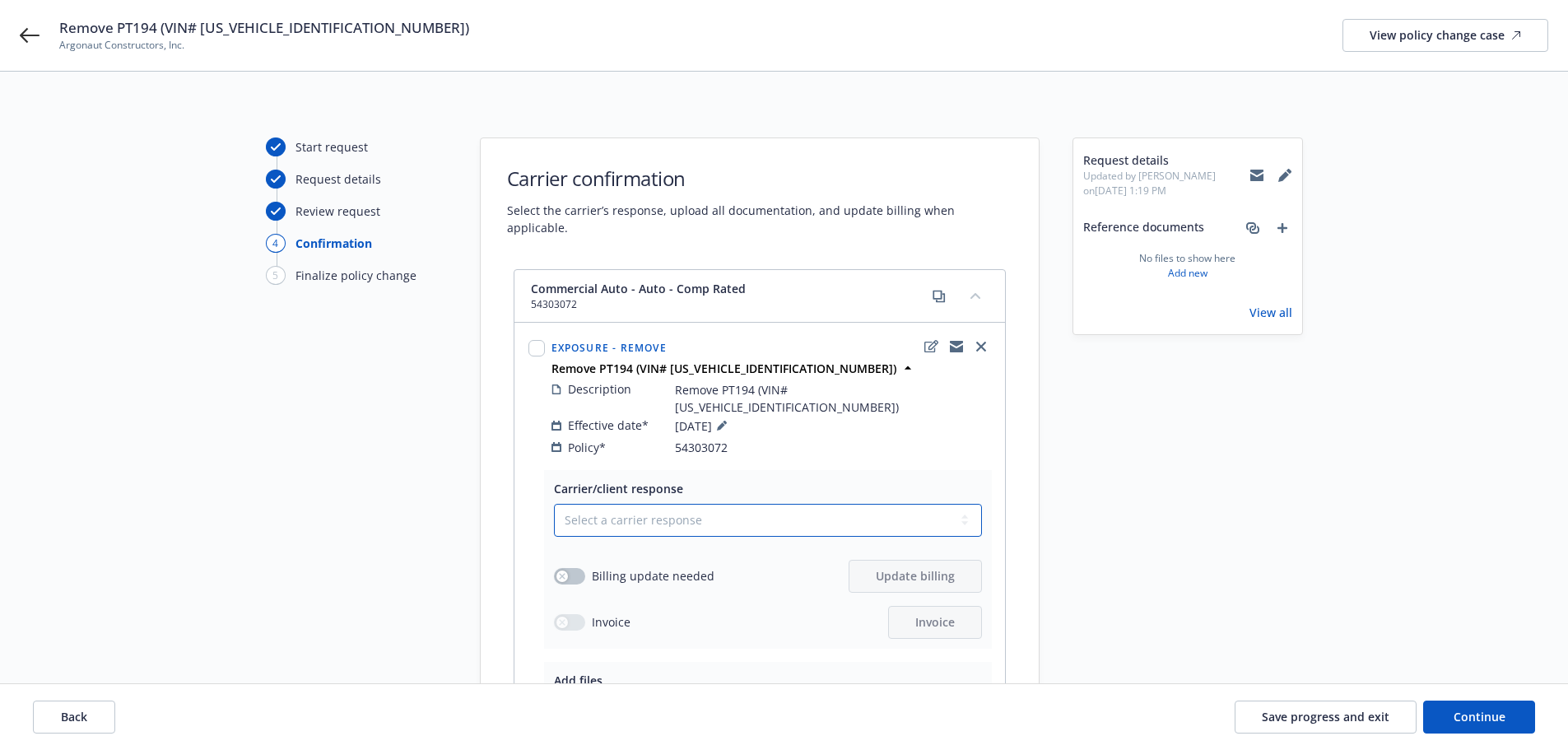
click at [711, 504] on select "Select a carrier response Accepted Accepted with revision No endorsement needed…" at bounding box center [768, 520] width 428 height 33
select select "NO_ENDORSEMENT_NEEDED"
click at [553, 504] on select "Select a carrier response Accepted Accepted with revision No endorsement needed…" at bounding box center [768, 520] width 428 height 33
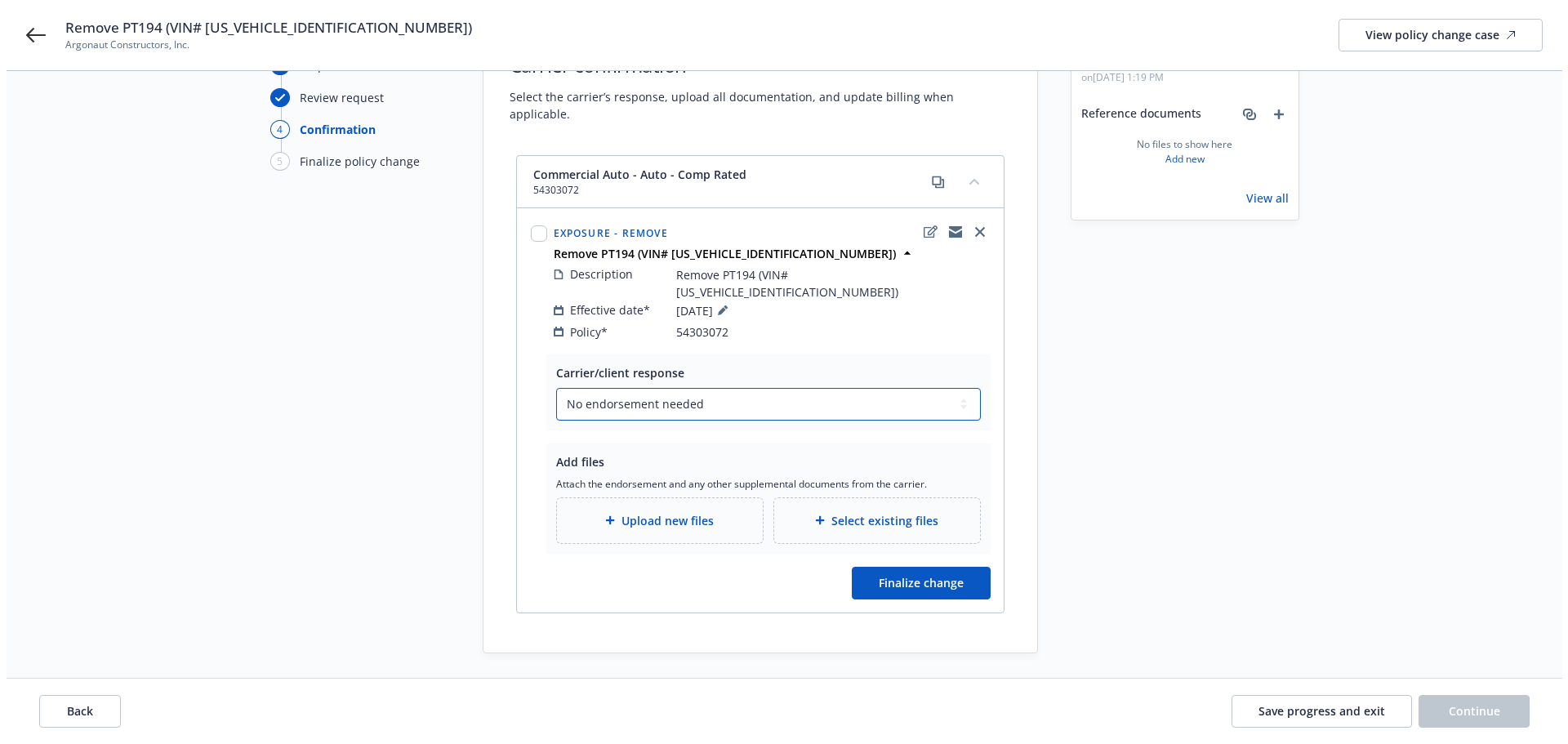
scroll to position [118, 0]
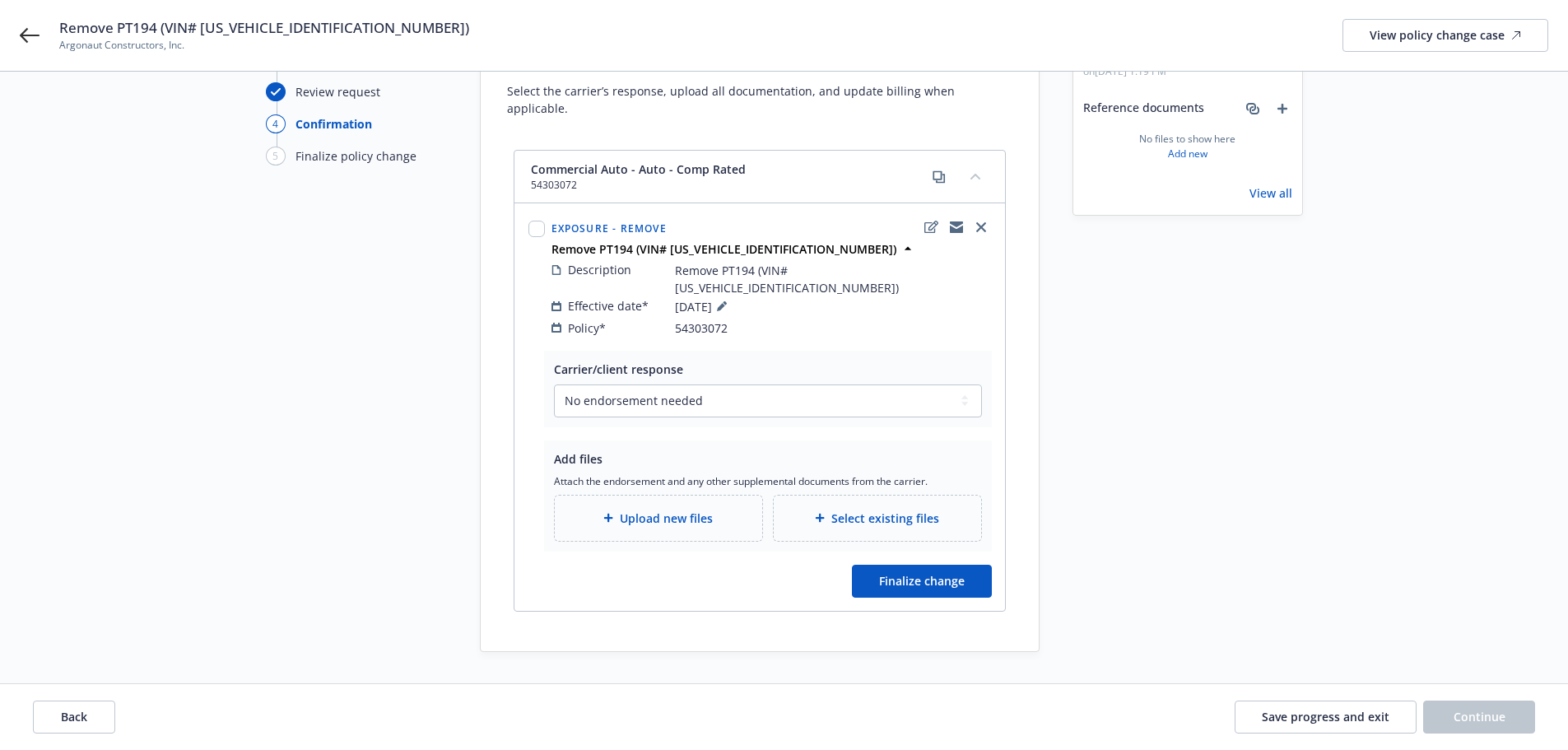
click at [642, 510] on span "Upload new files" at bounding box center [666, 518] width 93 height 18
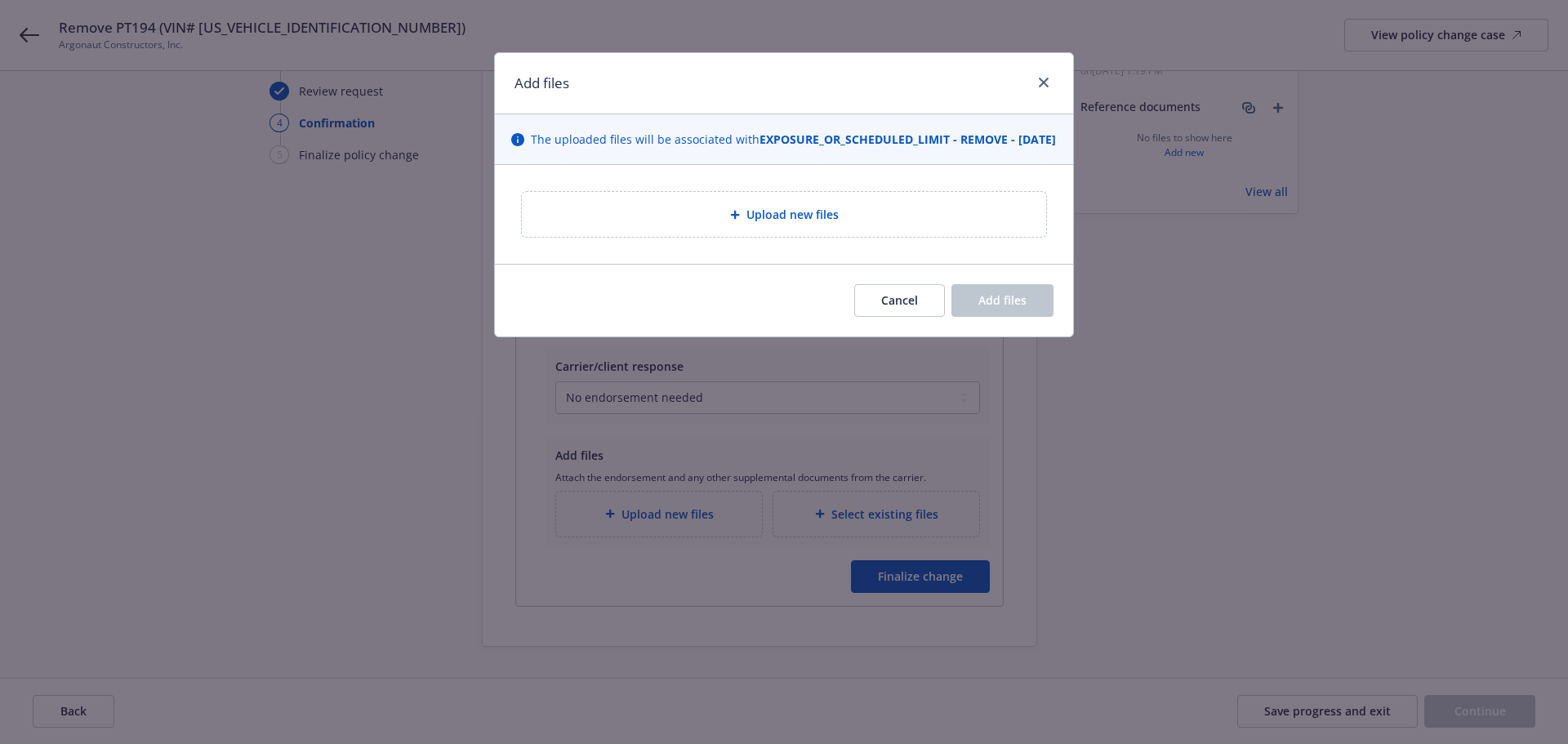
type textarea "x"
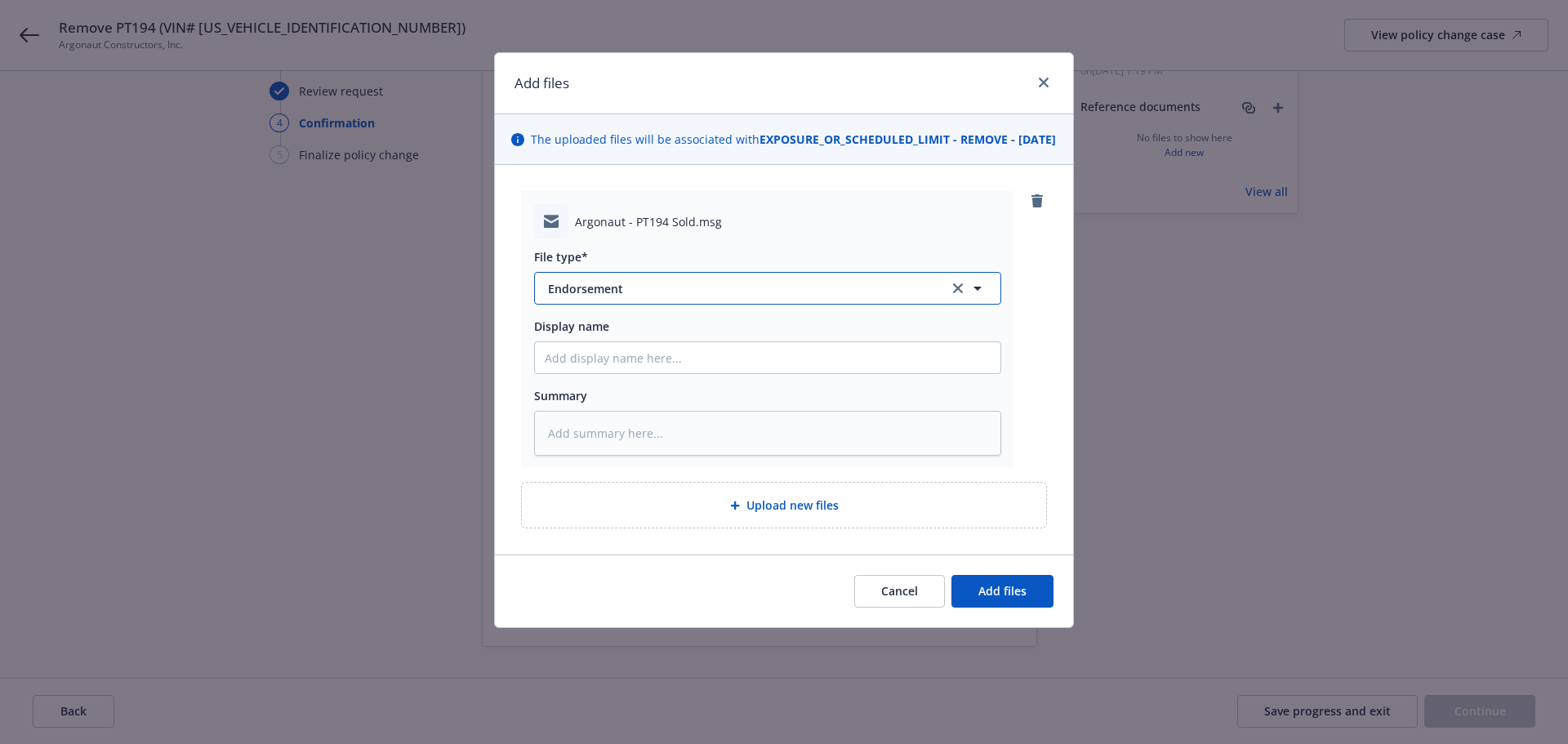
click at [685, 297] on span "Endorsement" at bounding box center [737, 288] width 378 height 17
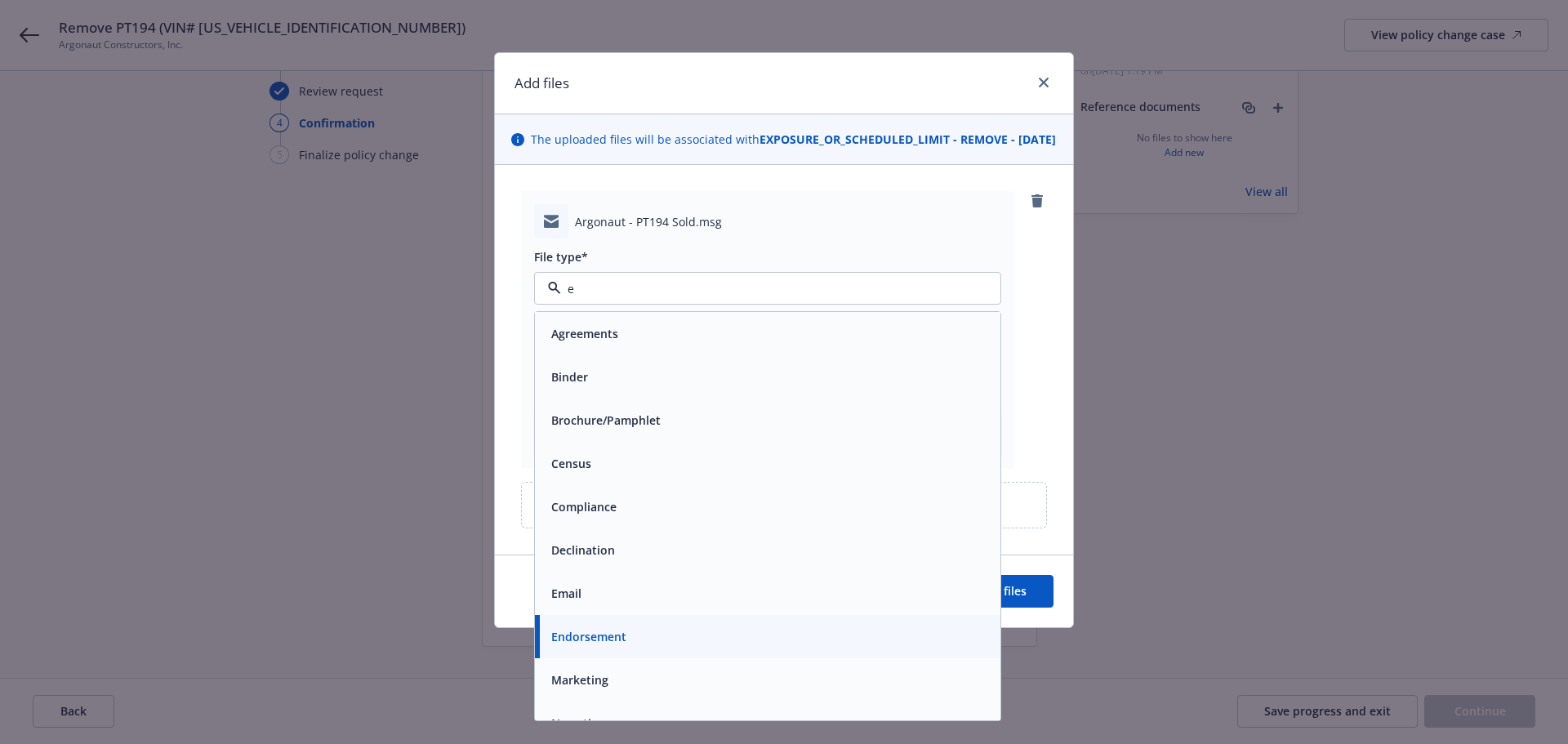
type input "em"
click at [657, 388] on div "Email" at bounding box center [768, 377] width 446 height 23
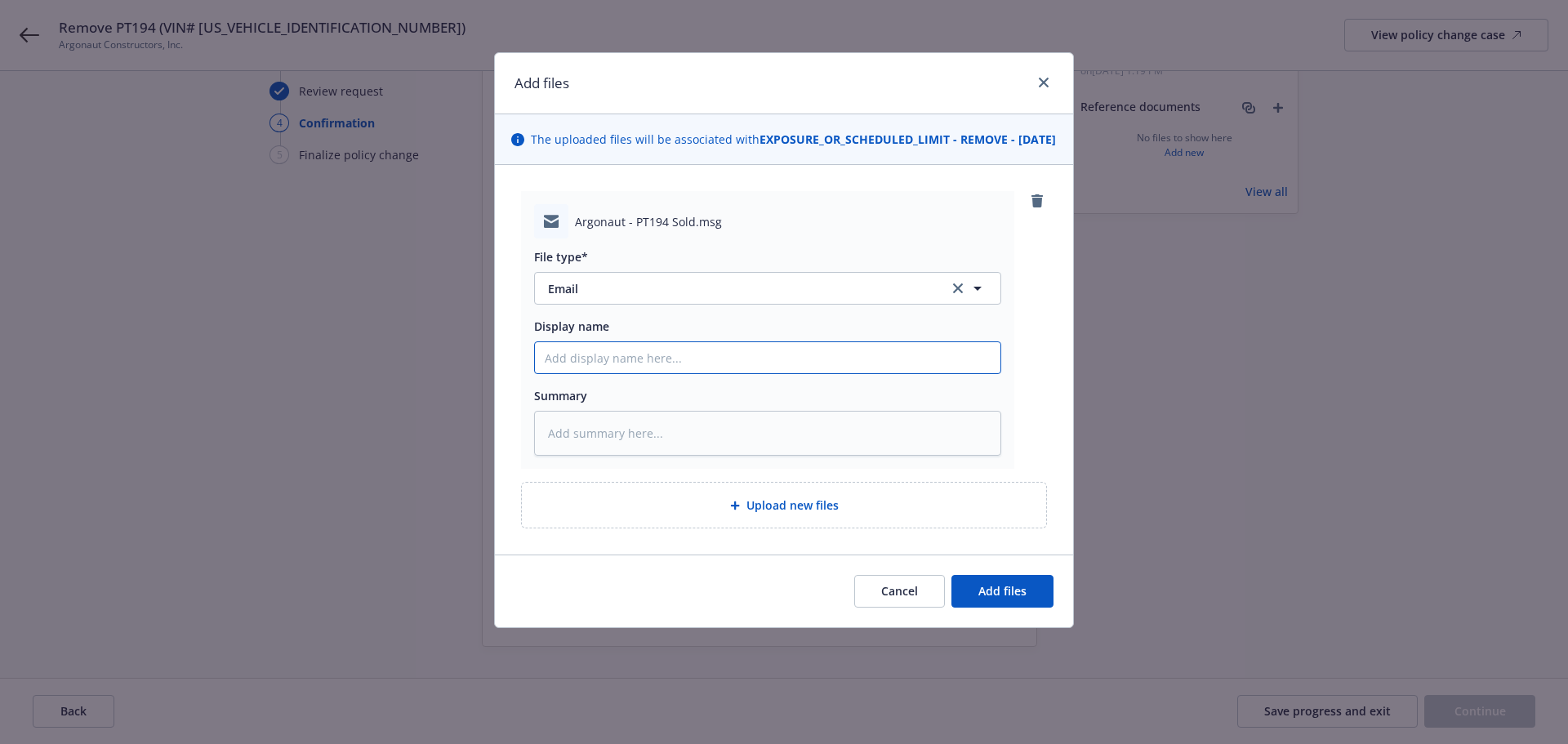
click at [637, 373] on input "Display name" at bounding box center [768, 357] width 466 height 31
paste input "Remove PT194 (VIN# 3HAWNTAR9HL518693)"
type textarea "x"
type input "Remove PT194 (VIN# 3HAWNTAR9HL518693)"
click at [1005, 597] on button "Add files" at bounding box center [1003, 591] width 102 height 32
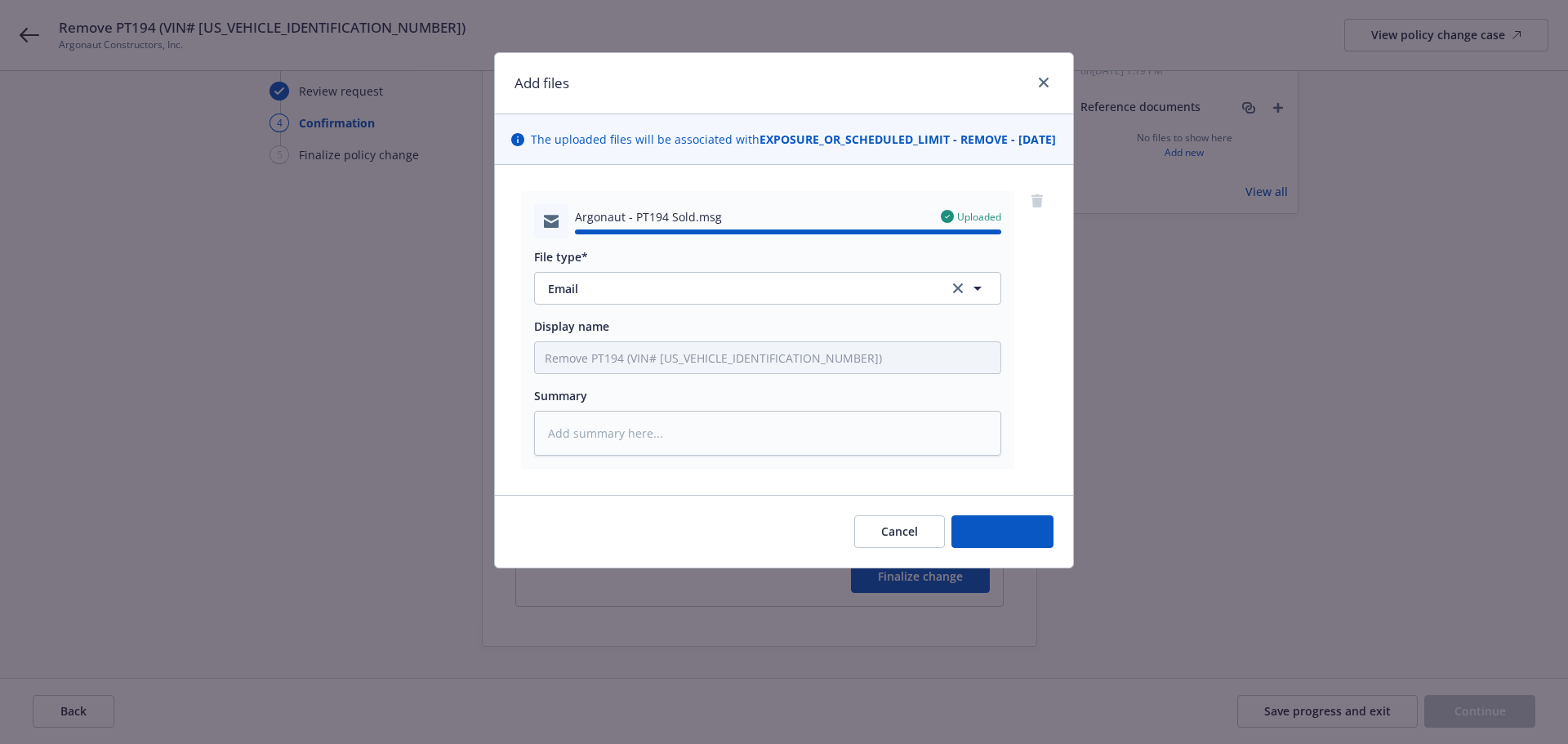
type textarea "x"
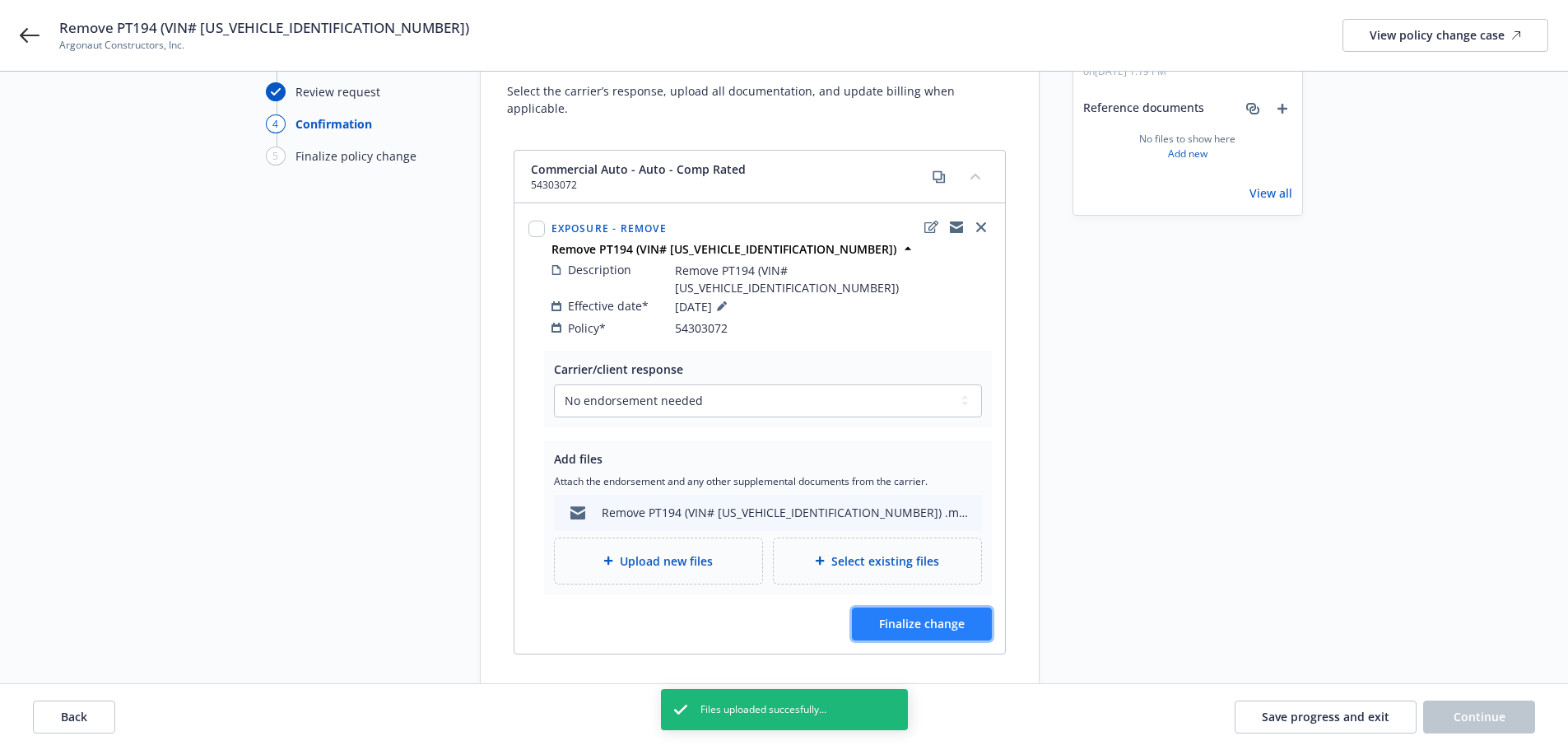
click at [958, 616] on span "Finalize change" at bounding box center [922, 623] width 86 height 16
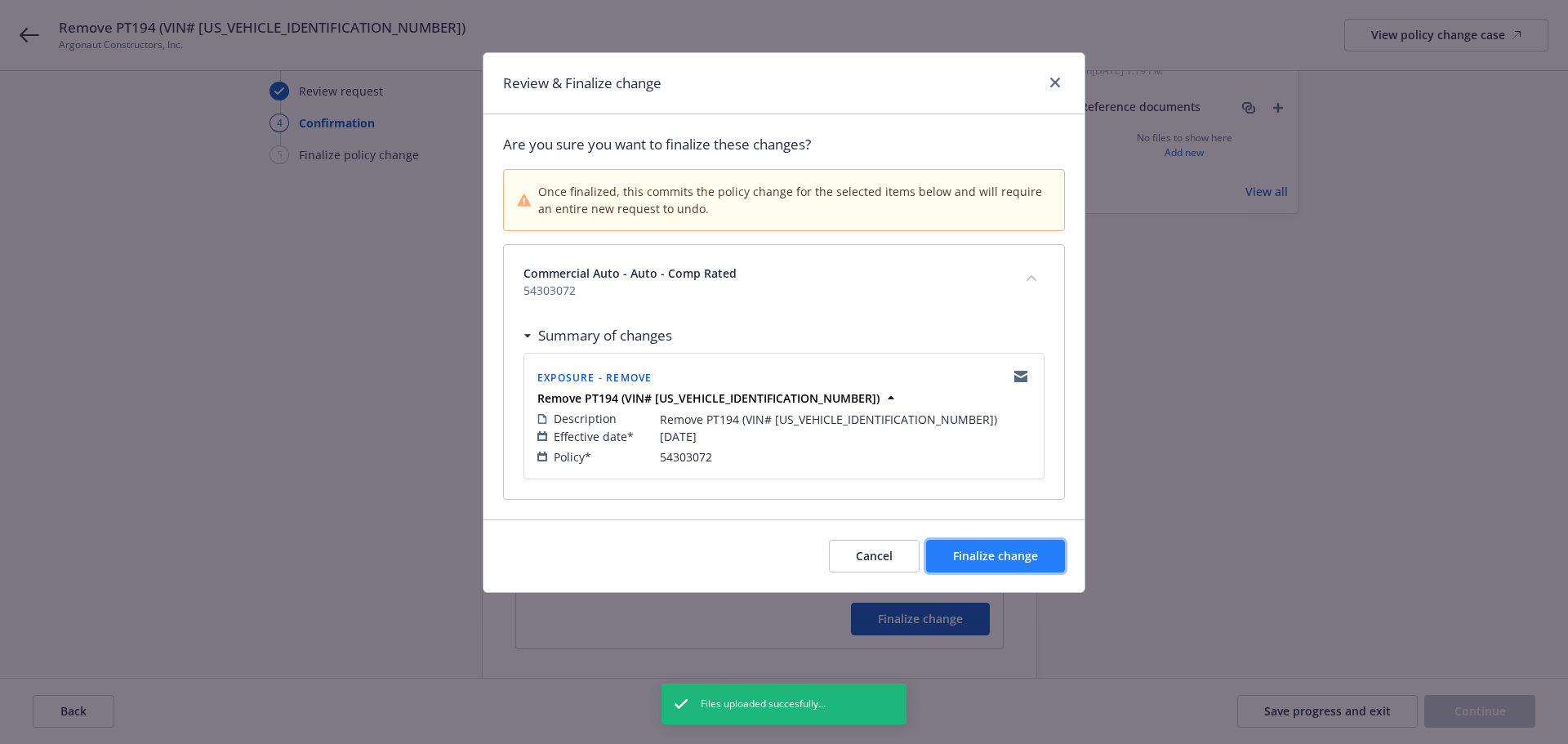
click at [977, 552] on span "Finalize change" at bounding box center [996, 555] width 85 height 16
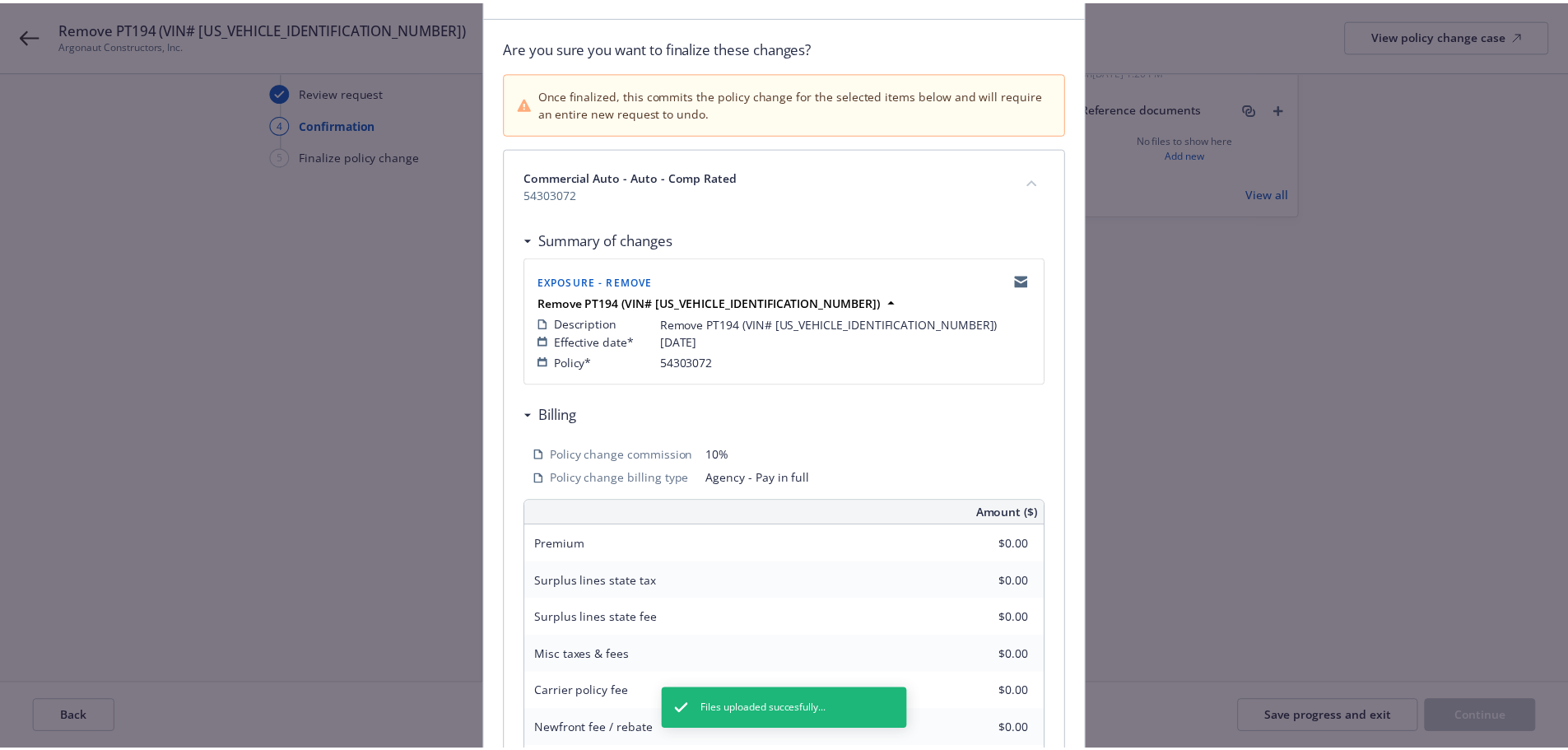
scroll to position [363, 0]
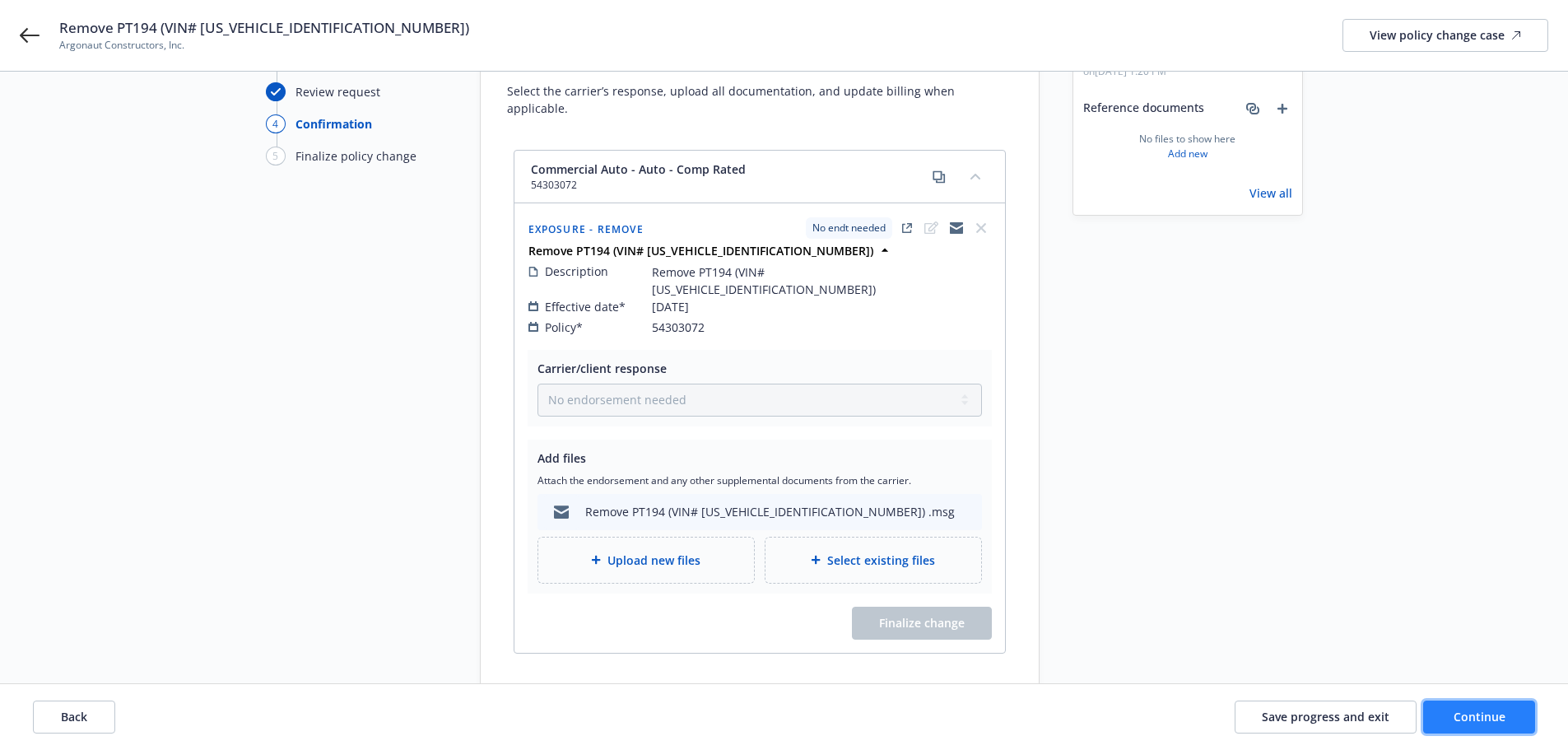
click at [1434, 707] on button "Continue" at bounding box center [1478, 716] width 112 height 33
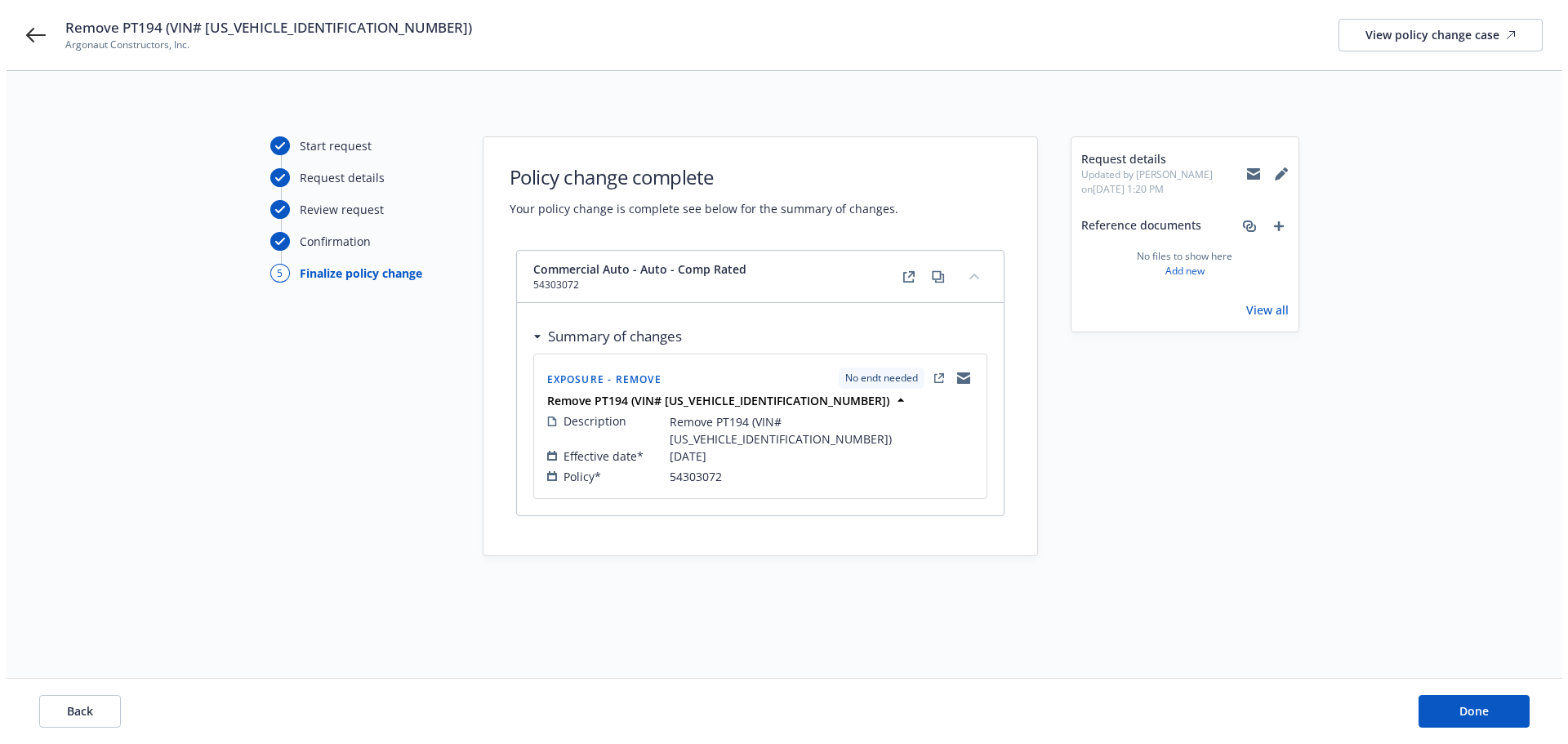
scroll to position [0, 0]
click at [1490, 714] on span "Done" at bounding box center [1480, 711] width 29 height 16
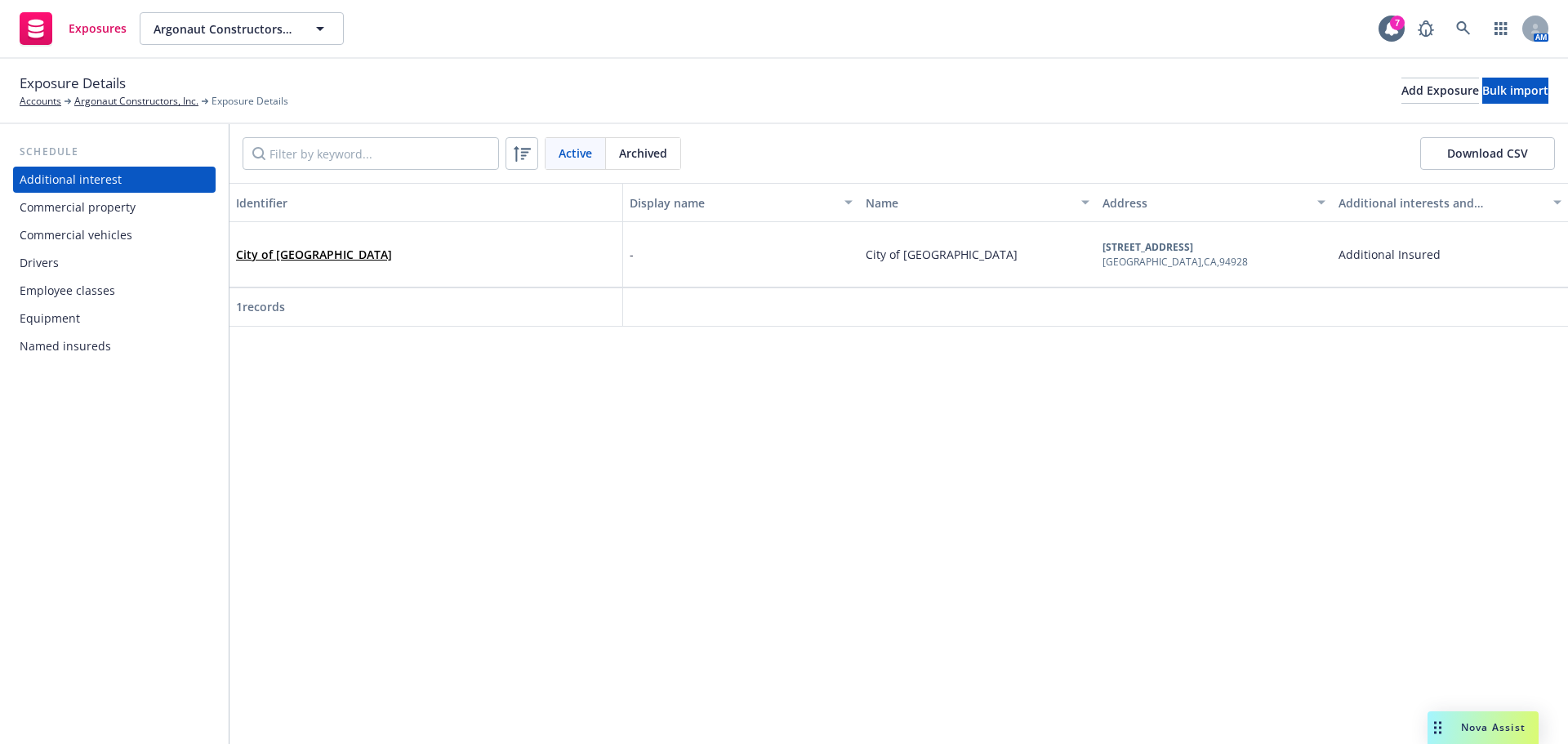
click at [124, 231] on div "Commercial vehicles" at bounding box center [76, 235] width 113 height 26
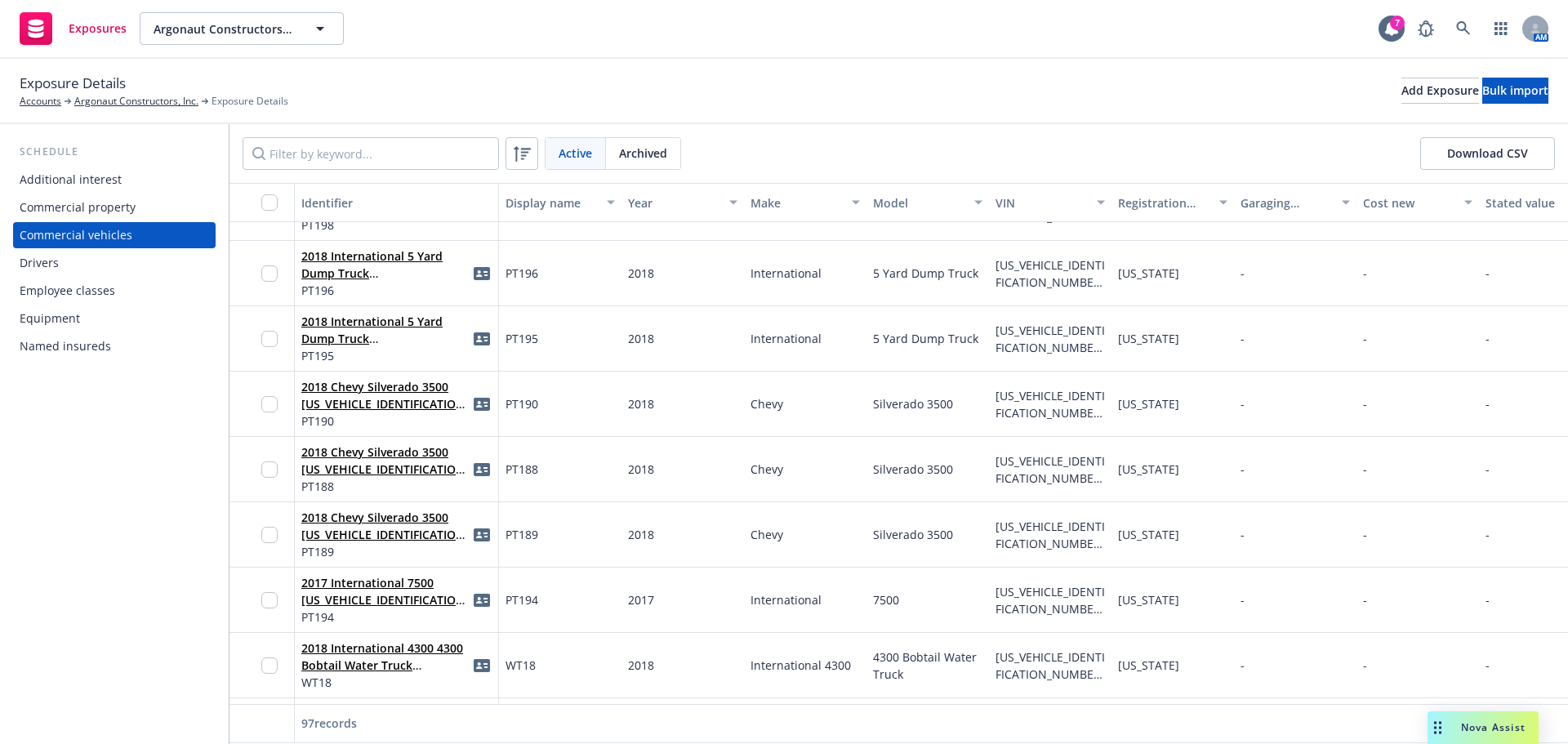
scroll to position [3837, 0]
click at [268, 597] on input "checkbox" at bounding box center [270, 597] width 17 height 17
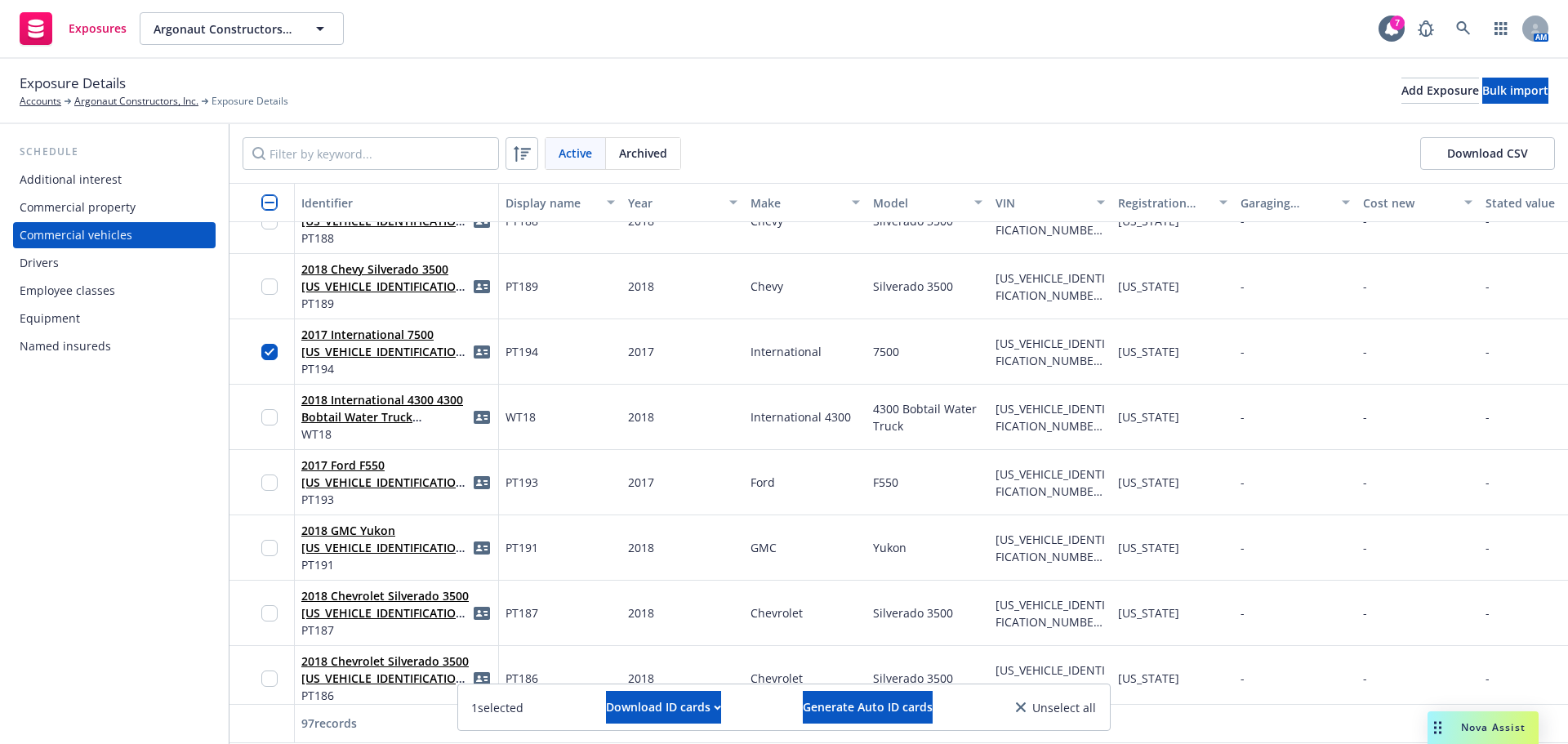
scroll to position [4163, 0]
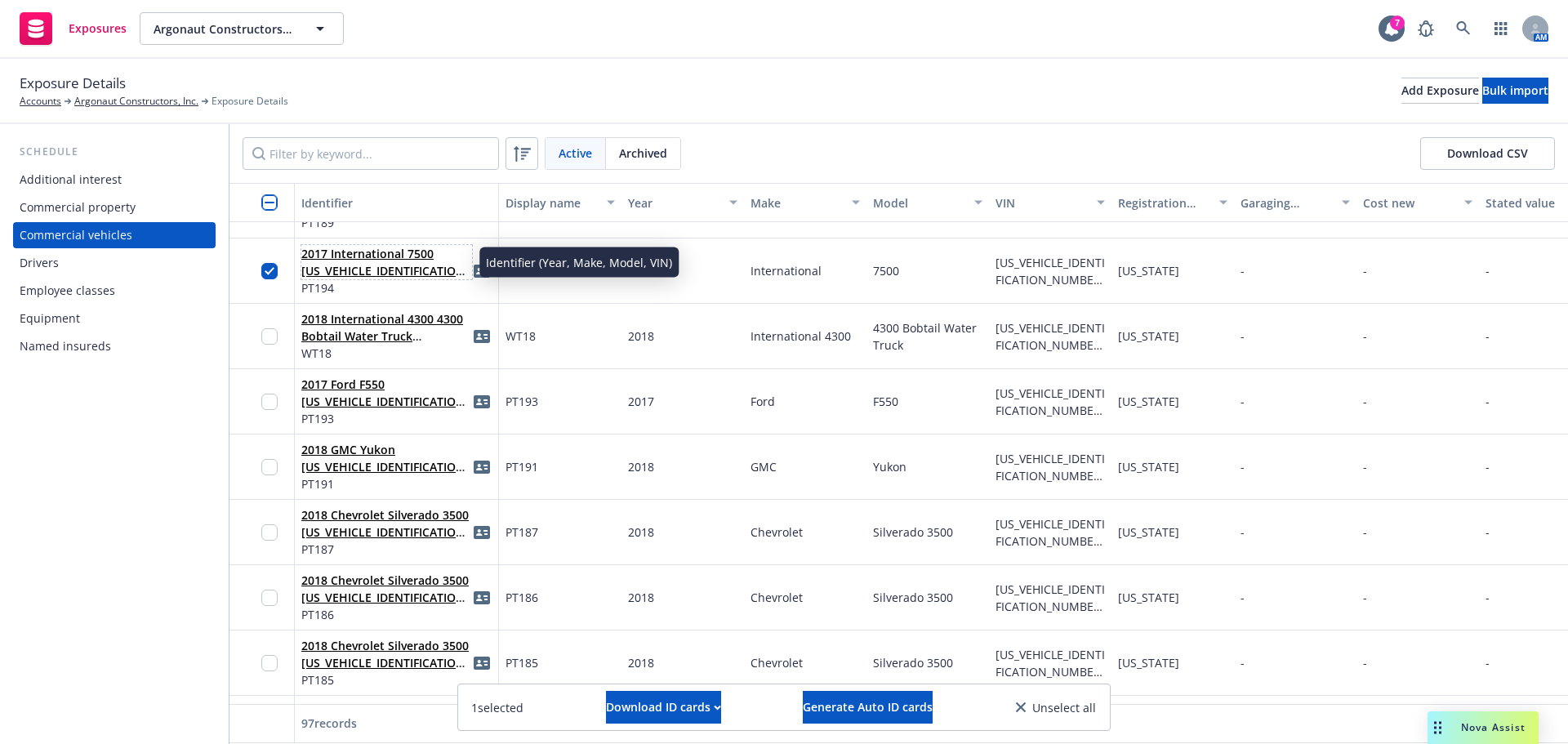
click at [379, 267] on link "2017 International 7500 [US_VEHICLE_IDENTIFICATION_NUMBER](PT194)" at bounding box center [386, 271] width 168 height 50
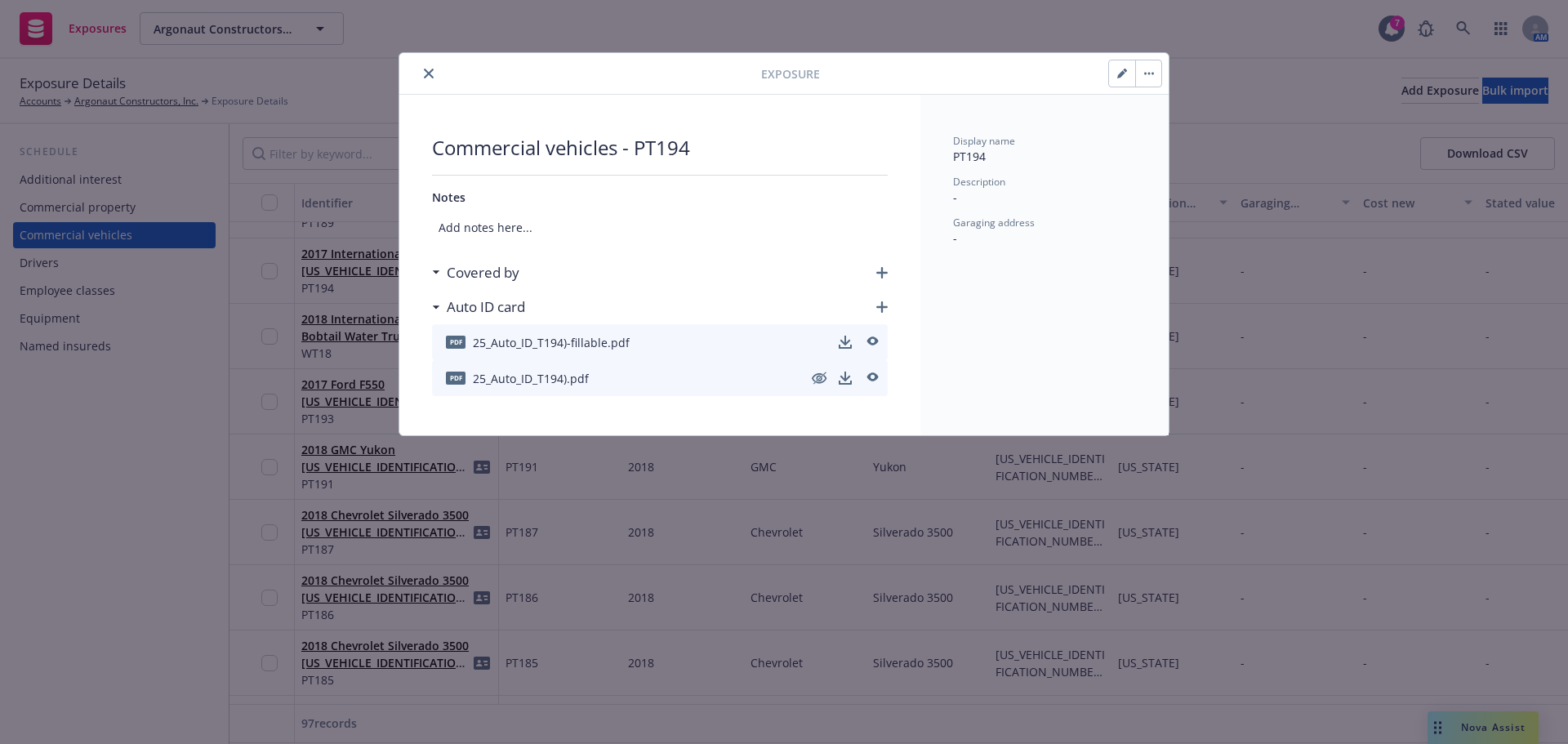
click at [1145, 77] on button "button" at bounding box center [1148, 73] width 26 height 26
click at [440, 275] on div "Covered by" at bounding box center [479, 272] width 79 height 21
click at [432, 305] on icon at bounding box center [436, 307] width 8 height 4
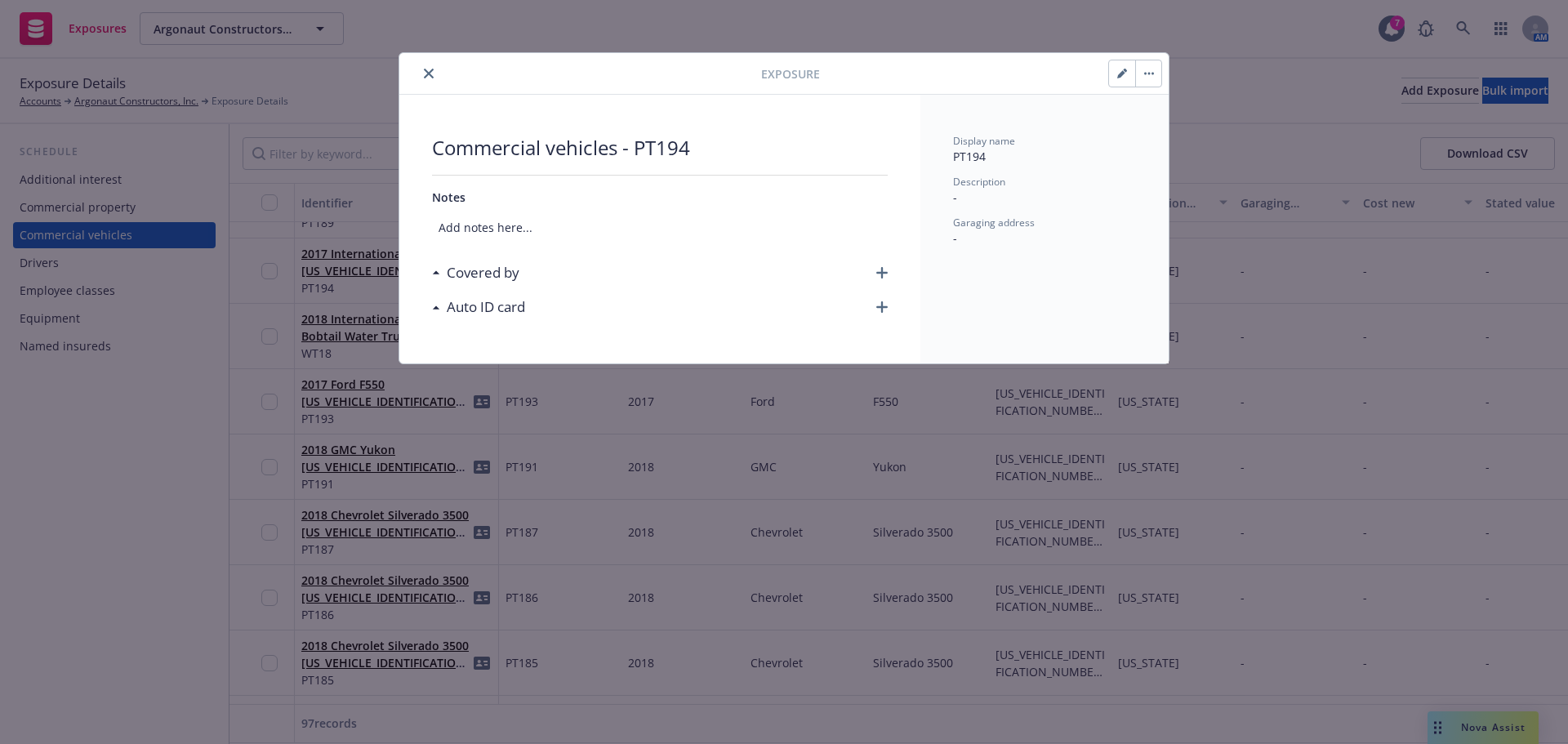
click at [1124, 78] on button "button" at bounding box center [1122, 73] width 26 height 26
select select "CA"
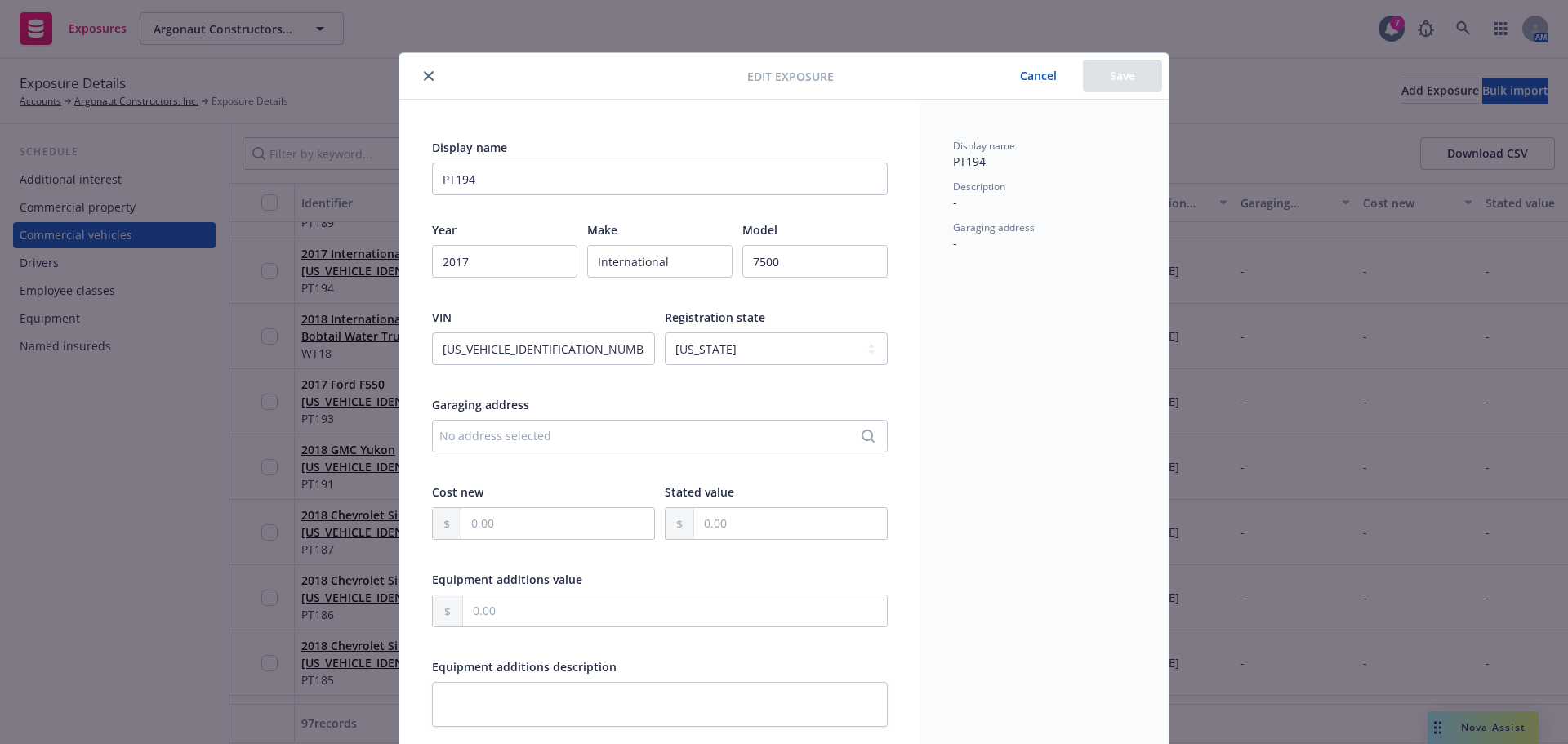
click at [1033, 83] on button "Cancel" at bounding box center [1039, 76] width 89 height 32
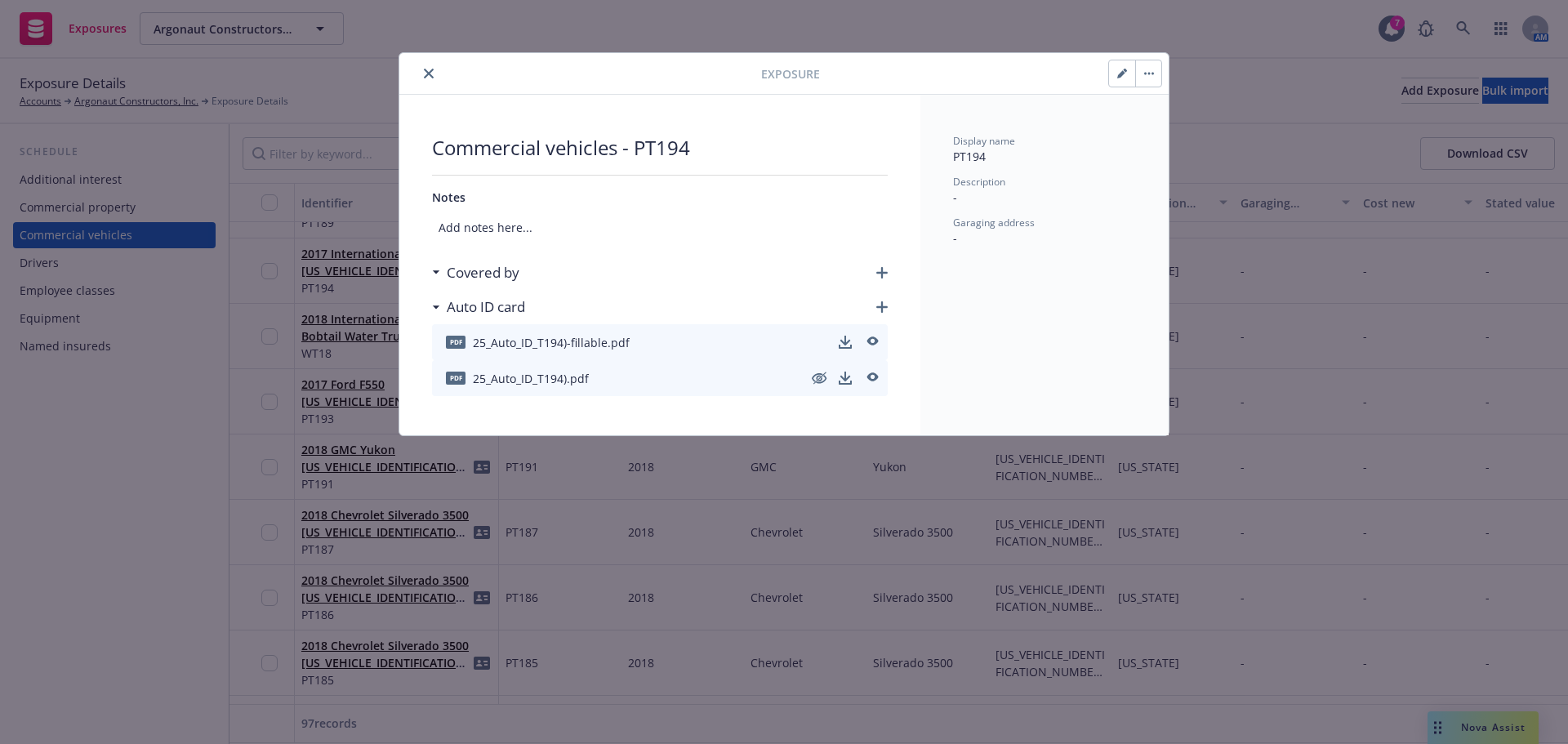
click at [1163, 68] on div "Exposure" at bounding box center [784, 74] width 769 height 42
click at [1156, 72] on button "button" at bounding box center [1148, 73] width 26 height 26
click at [1166, 120] on link "Archive" at bounding box center [1183, 117] width 93 height 32
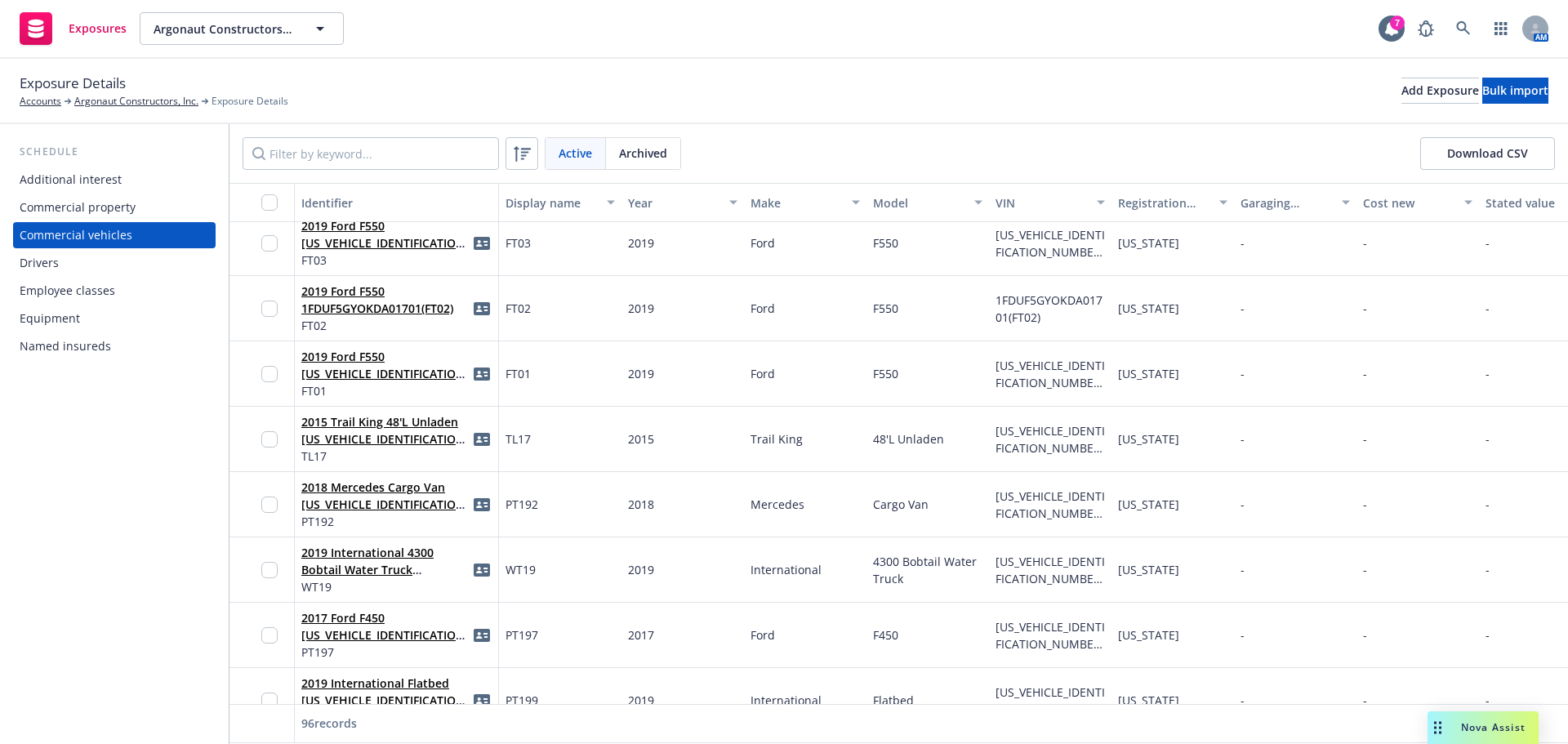
scroll to position [3265, 0]
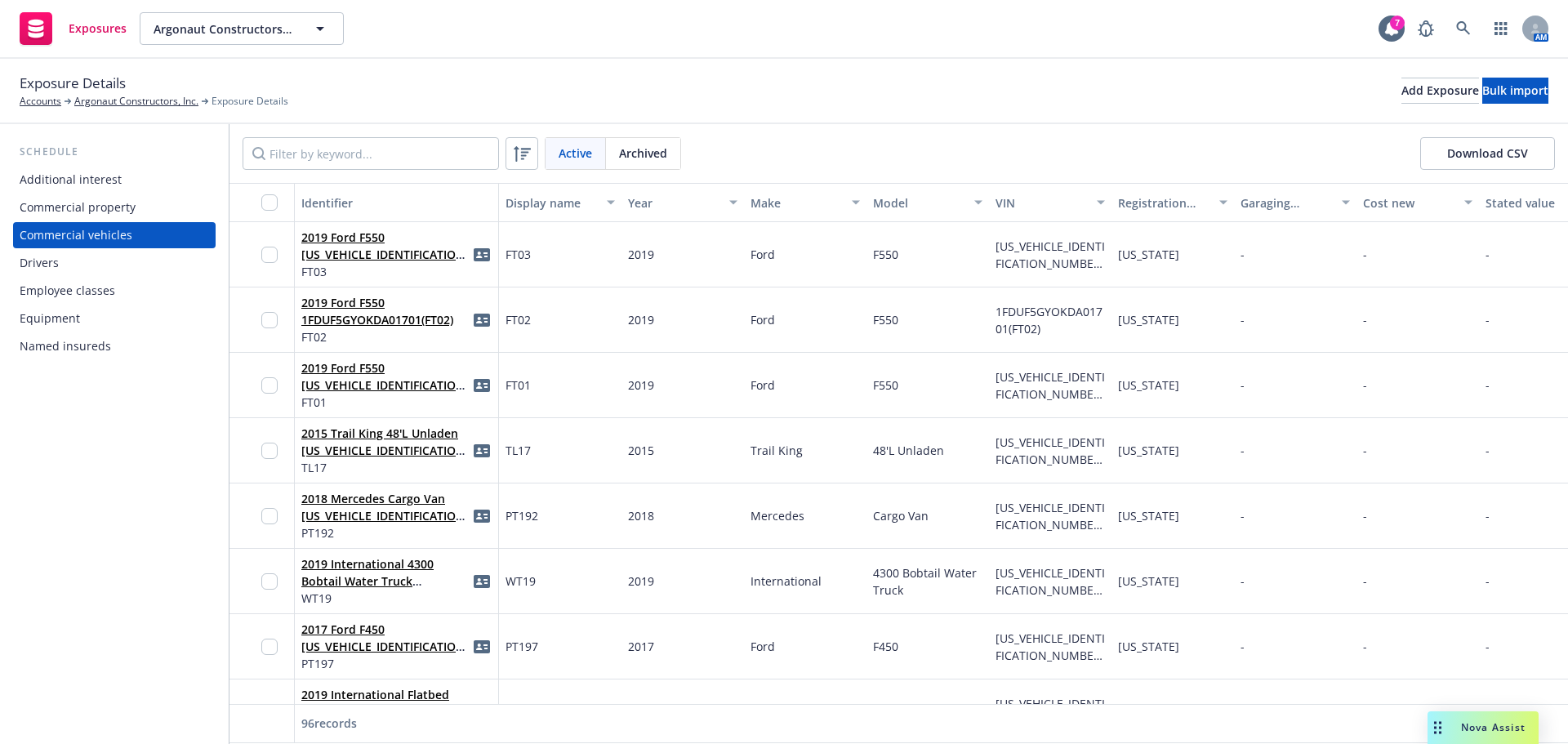
click at [657, 167] on div "Archived" at bounding box center [643, 153] width 74 height 31
